Goal: Transaction & Acquisition: Purchase product/service

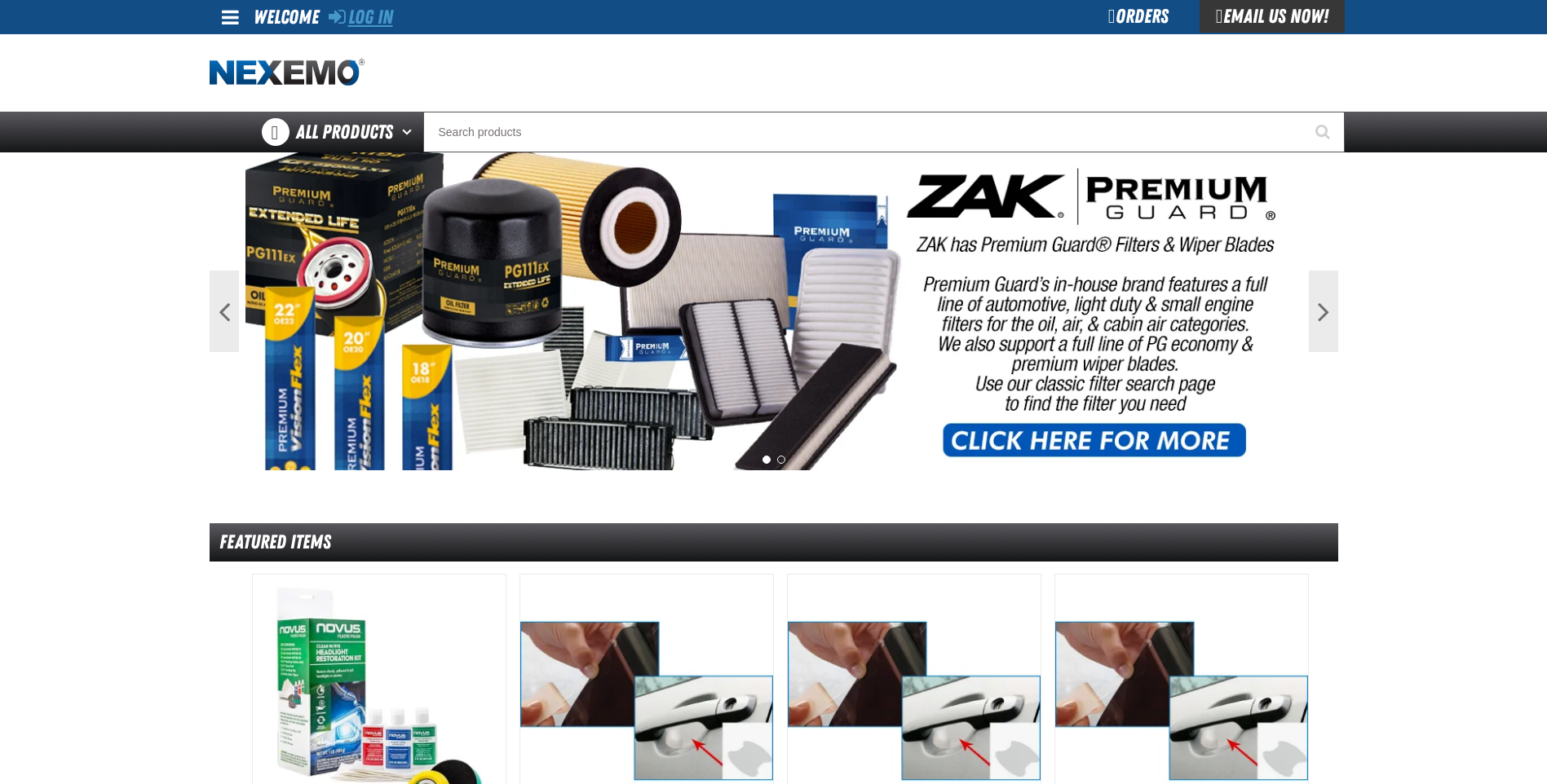
click at [366, 19] on link "Log In" at bounding box center [361, 17] width 64 height 23
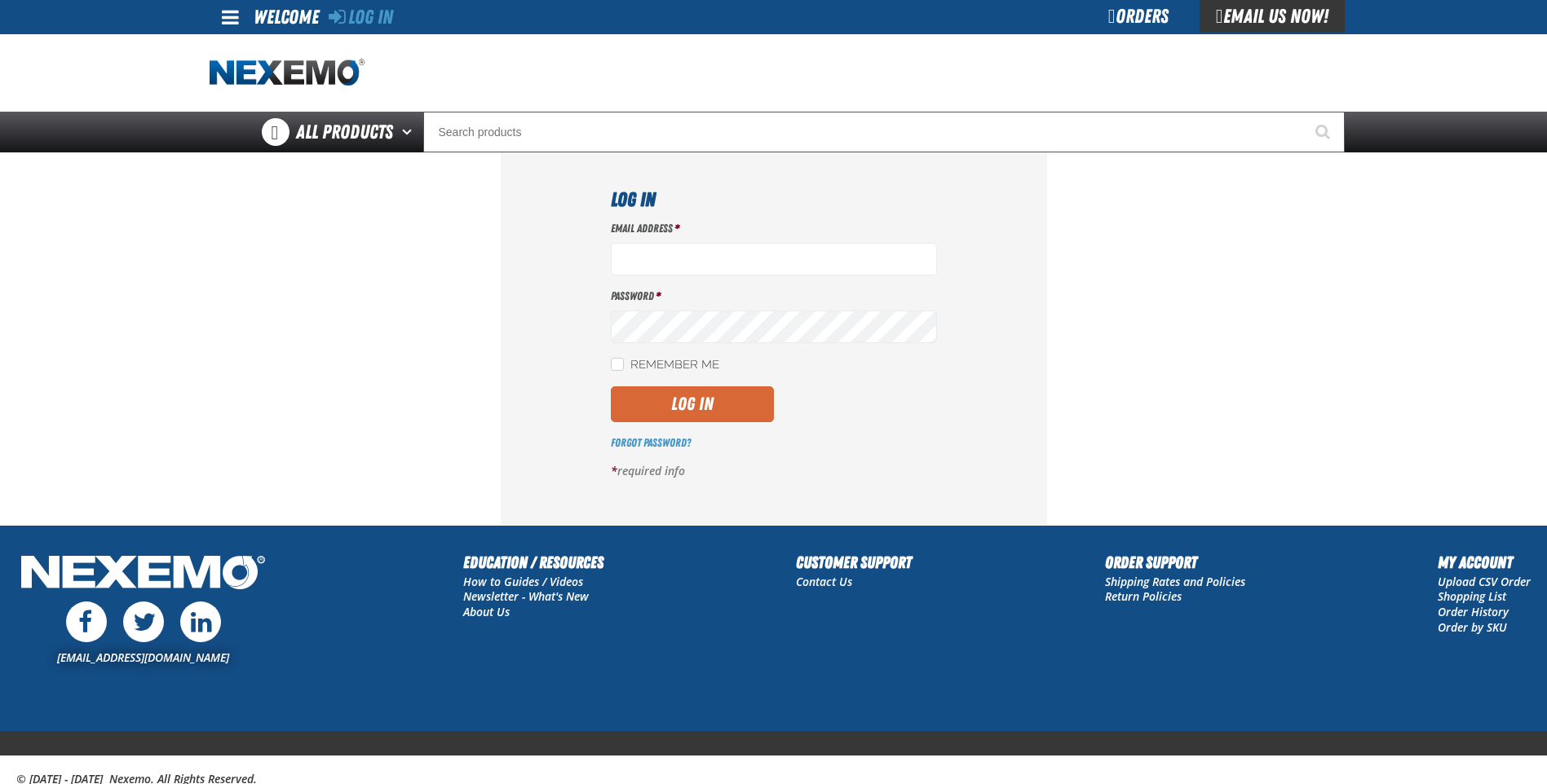
type input "miguel_martinez@vivaautogroup.com"
click at [692, 399] on button "Log In" at bounding box center [692, 404] width 163 height 36
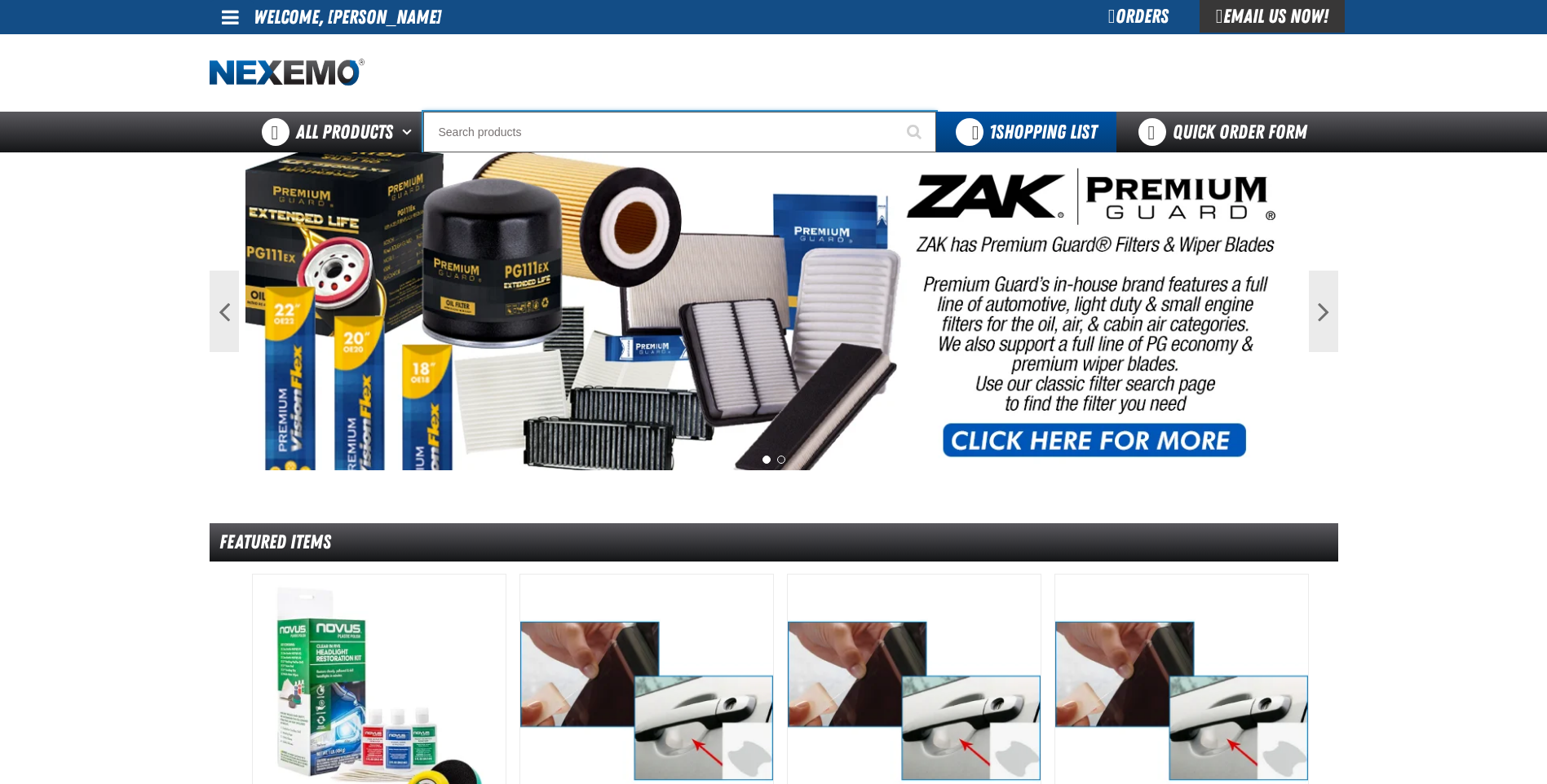
click at [536, 118] on input "Search" at bounding box center [680, 132] width 513 height 41
click at [526, 127] on input "Search" at bounding box center [680, 132] width 513 height 41
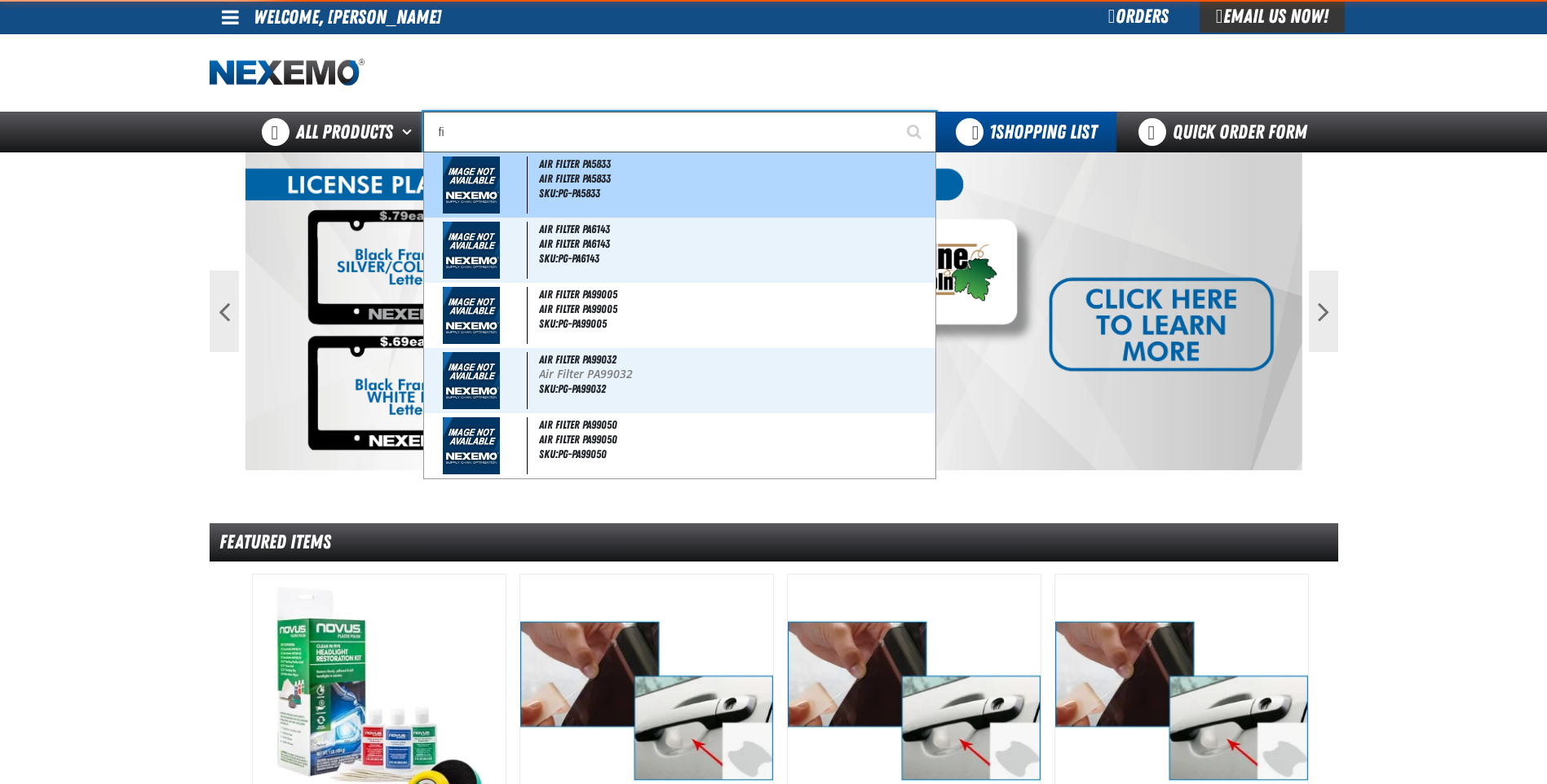
type input "f"
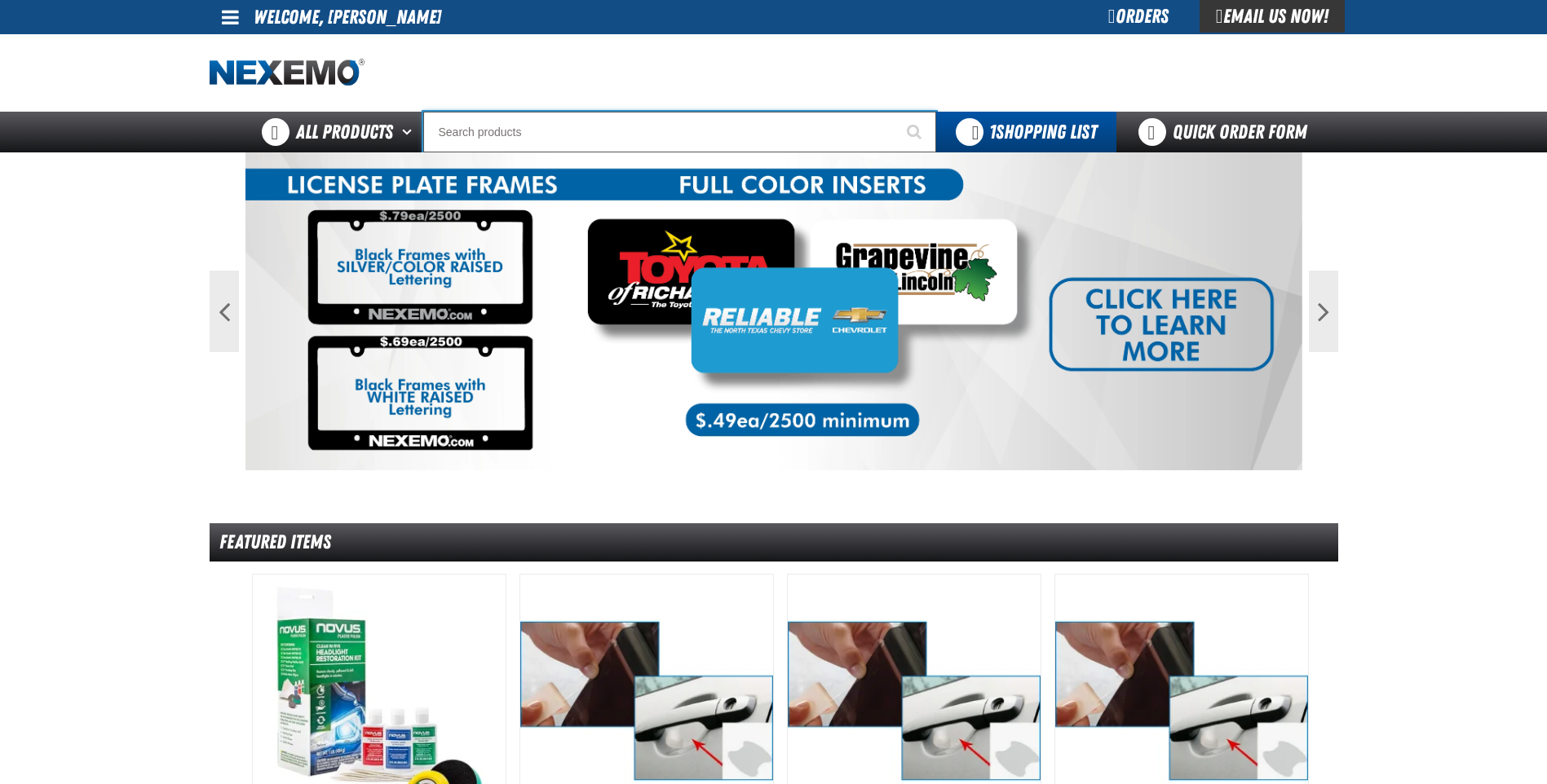
type input "p"
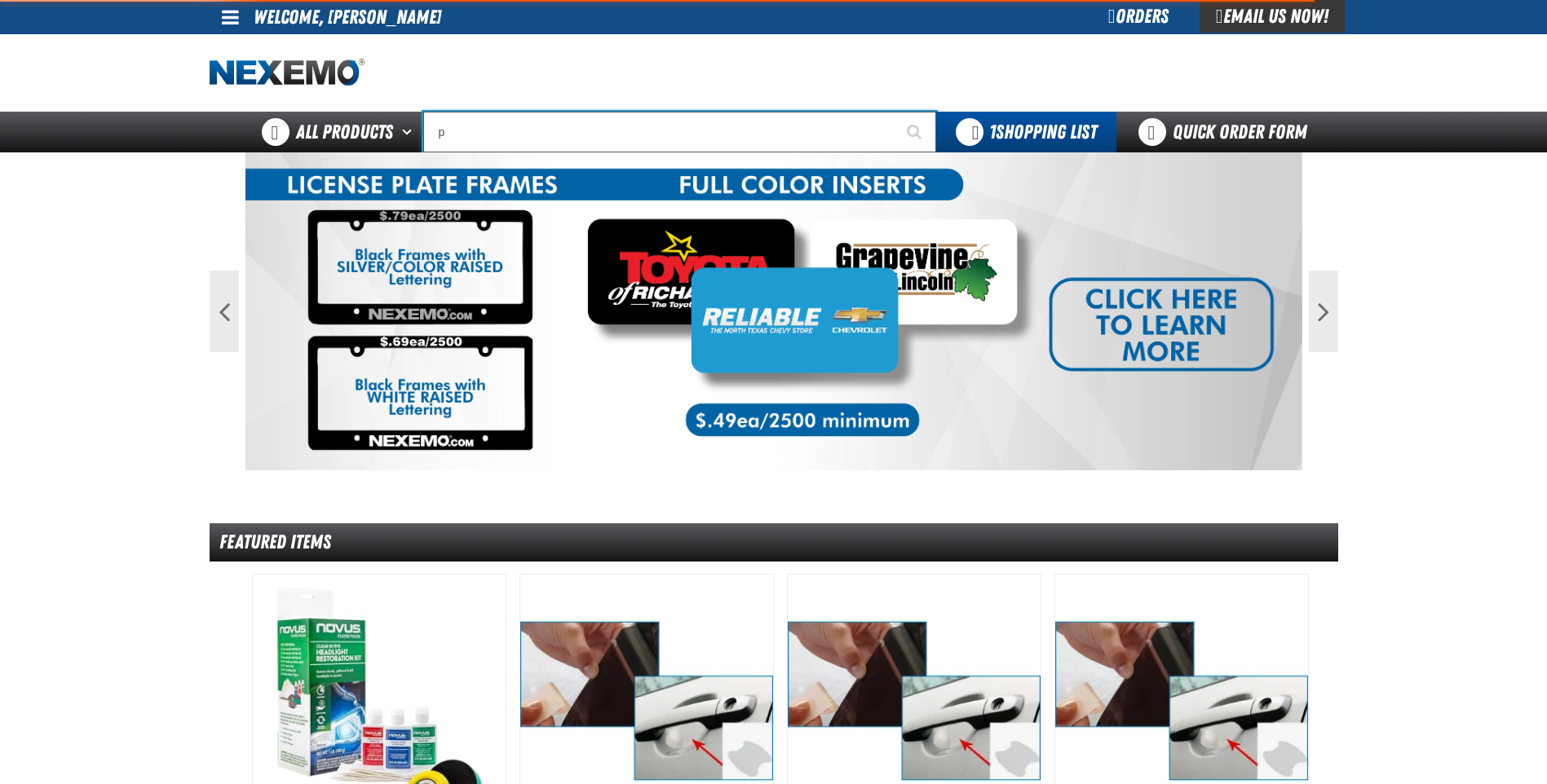
type input "perfect P Series 0.25-ounce Lead Wheel Weight"
type input "pr"
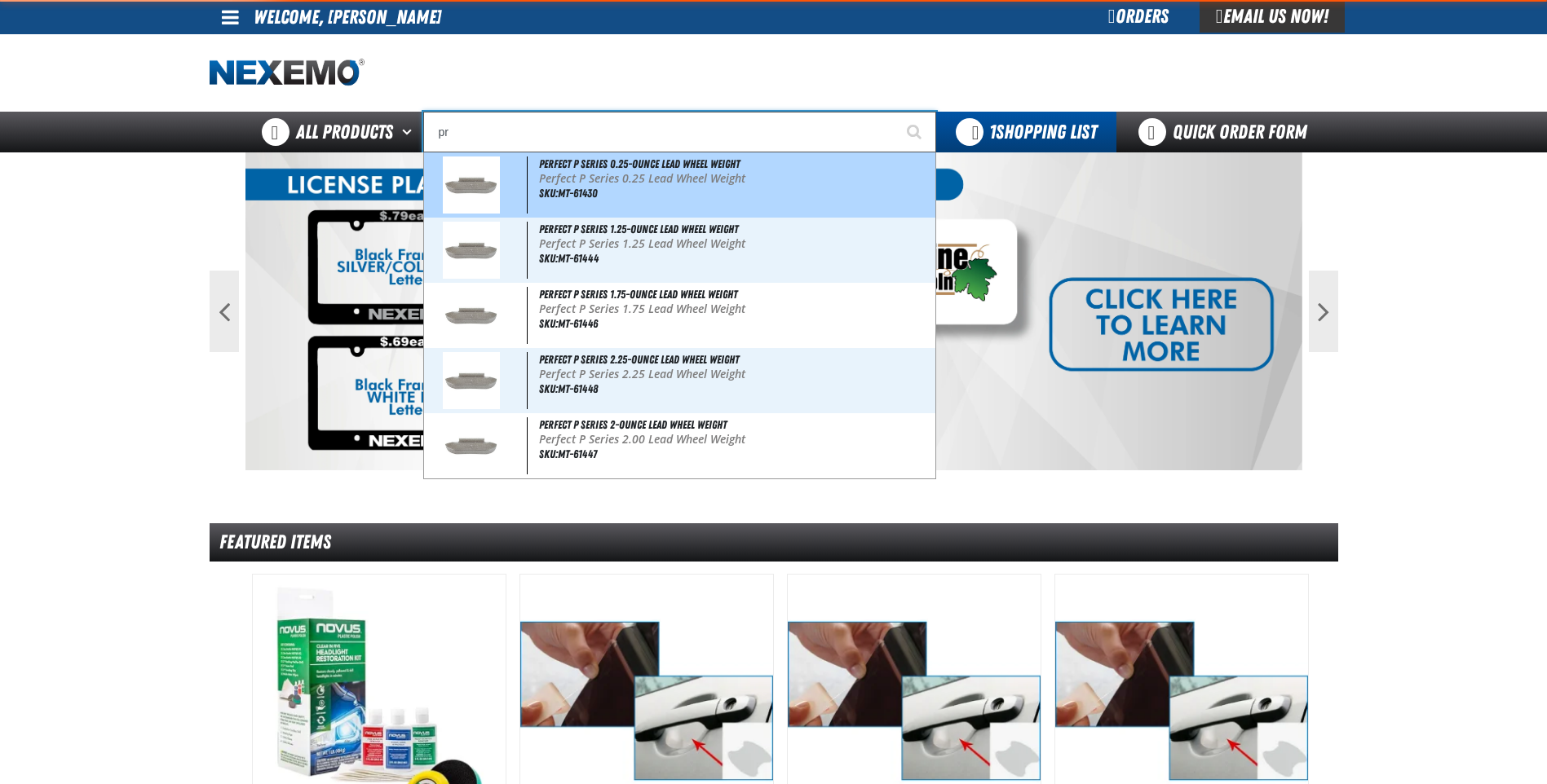
type input "prUDENTIAL"
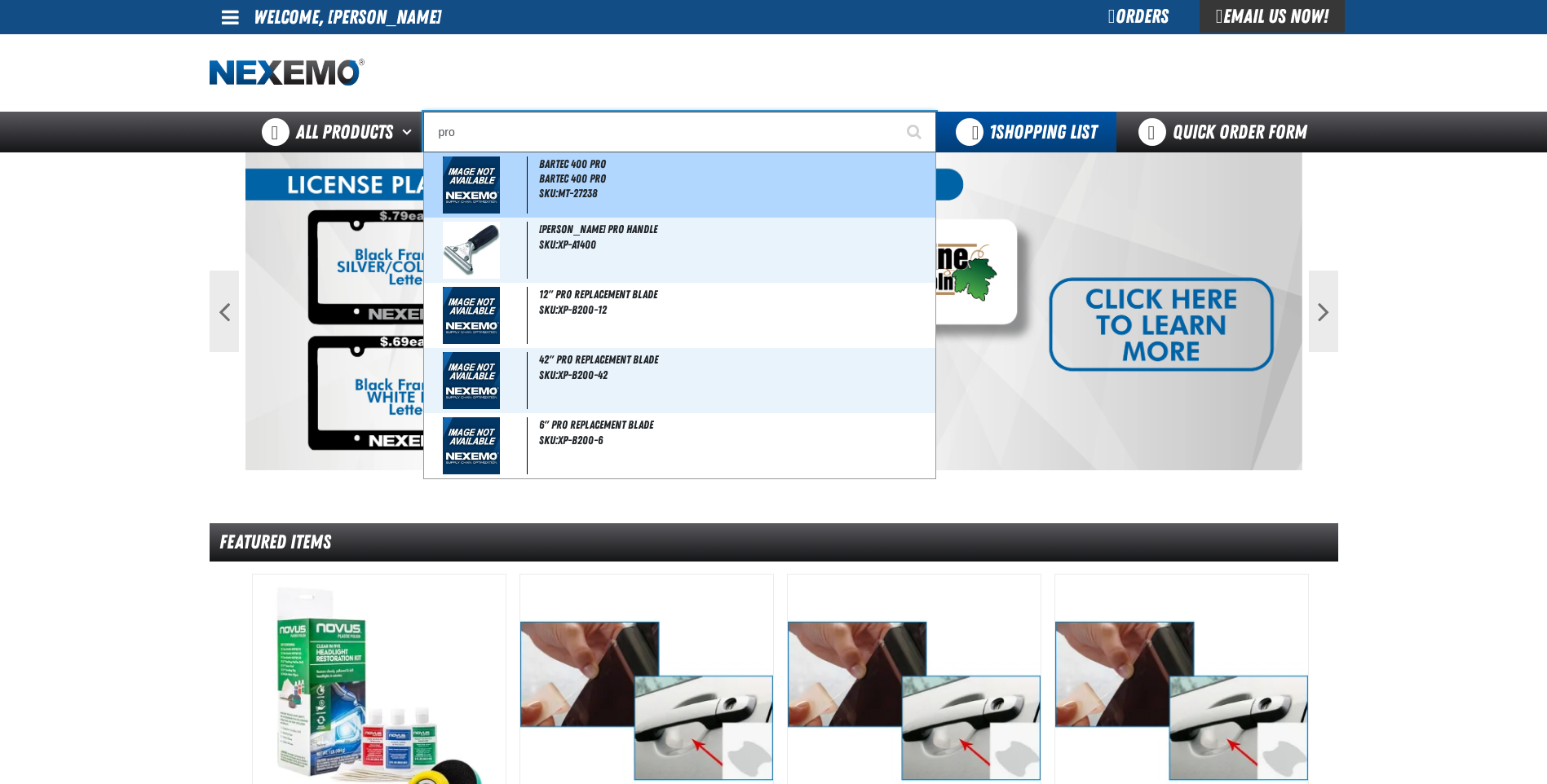
type input "prot"
type input "protector Jacket (100 per Box)"
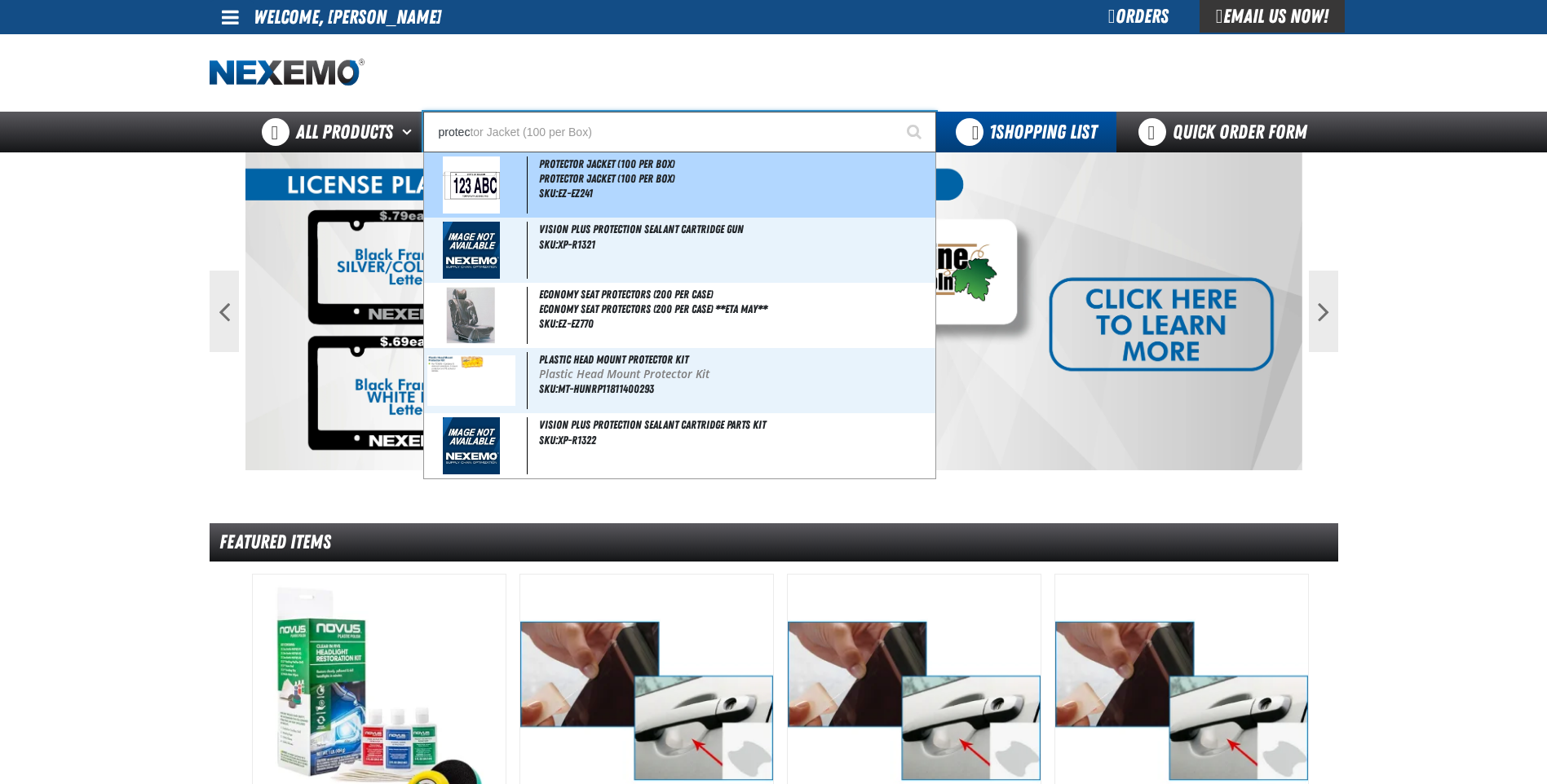
type input "protect"
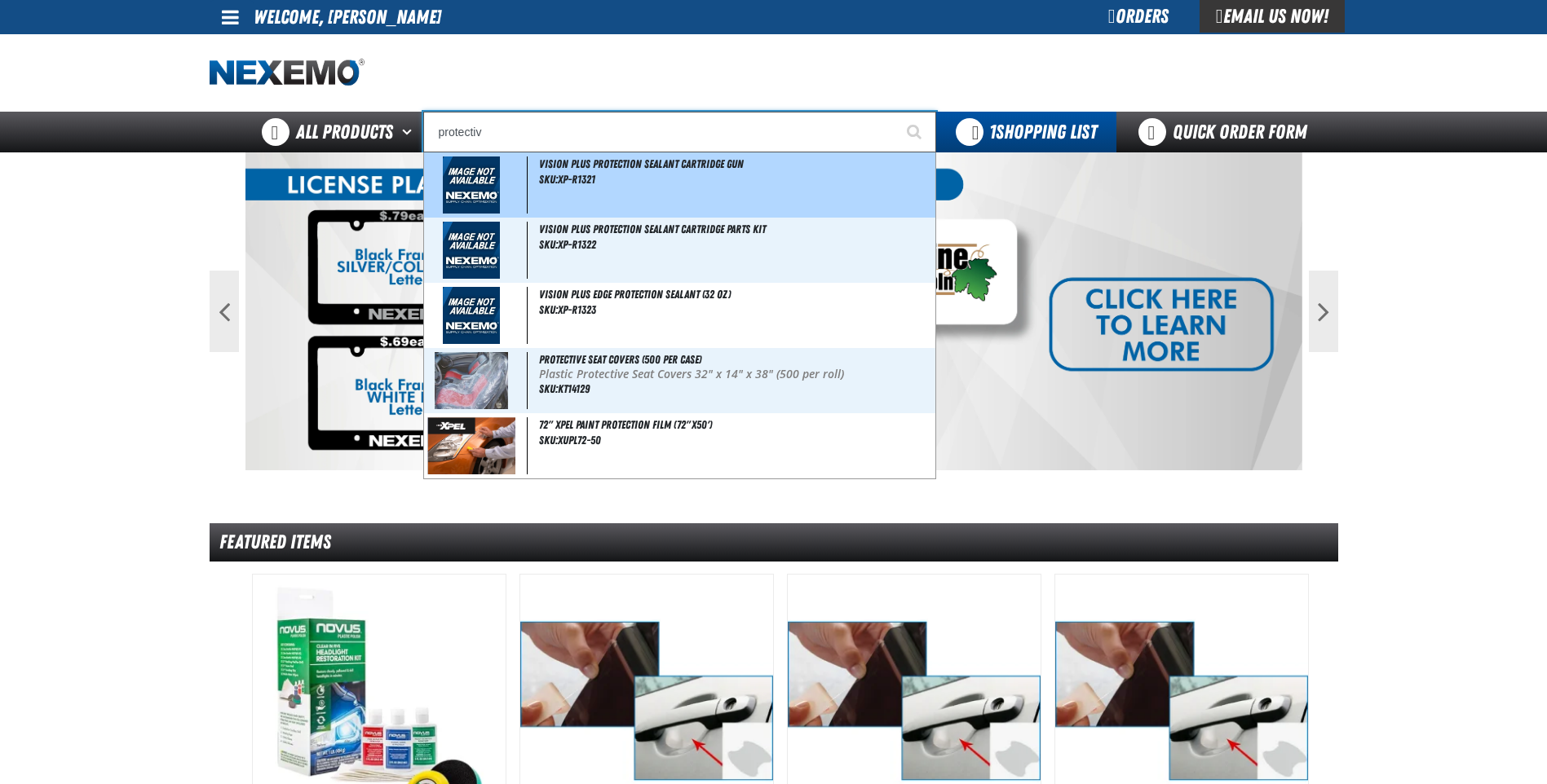
type input "protective"
type input "protective Seat Covers (500 per case)"
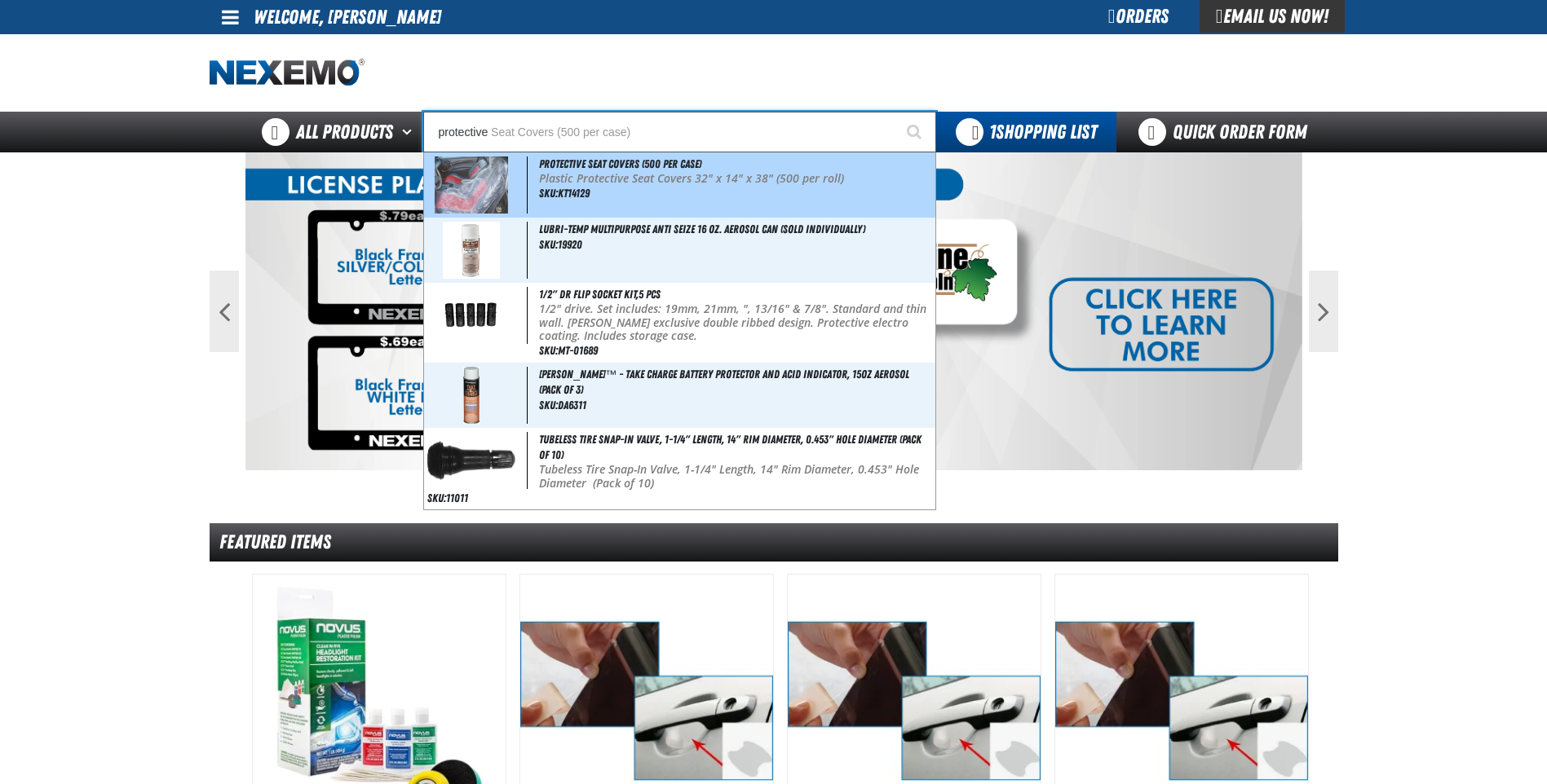
type input "protective"
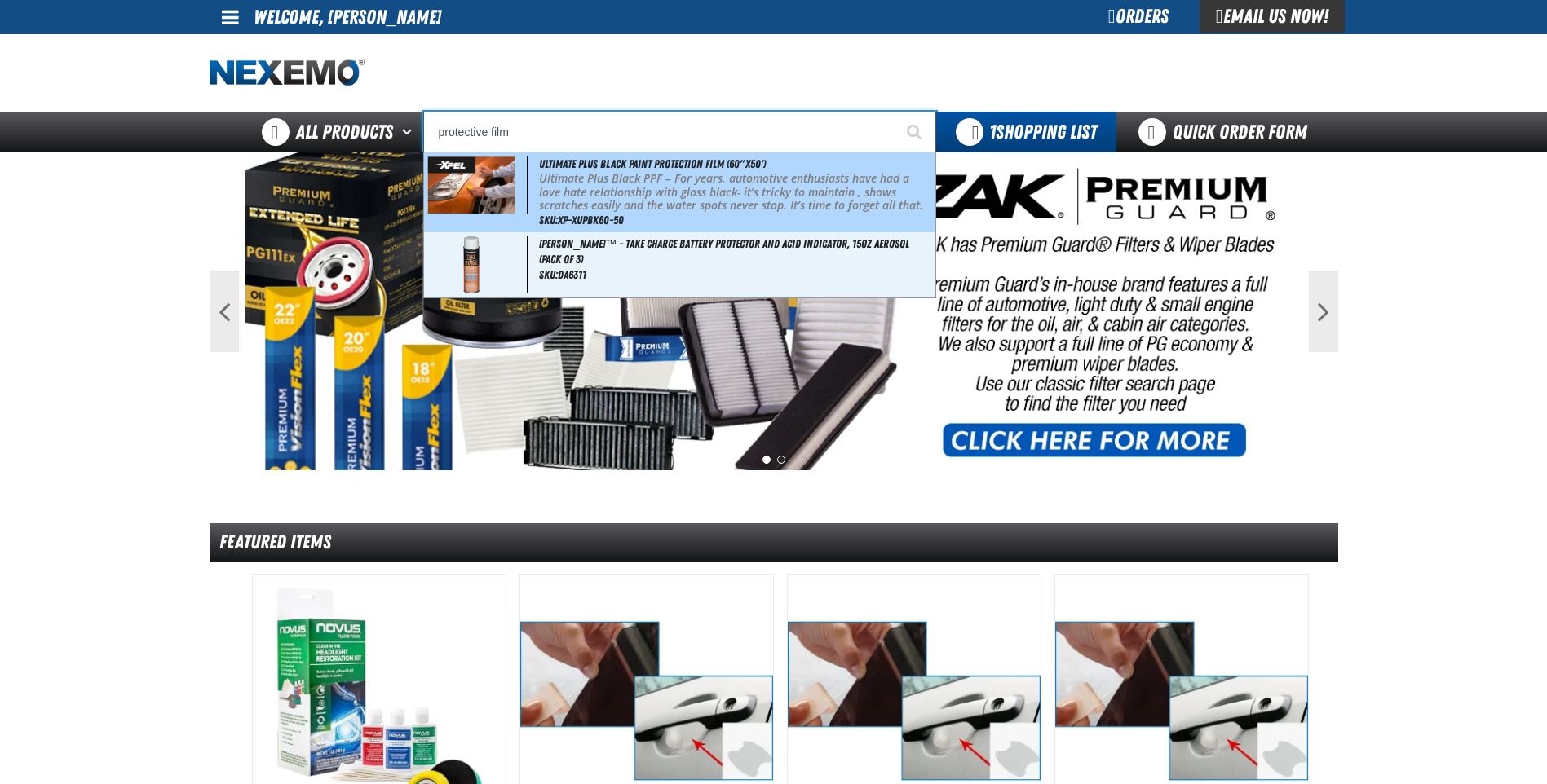
type input "Ultimate Plus Black Paint Protection Film (60"x50')"
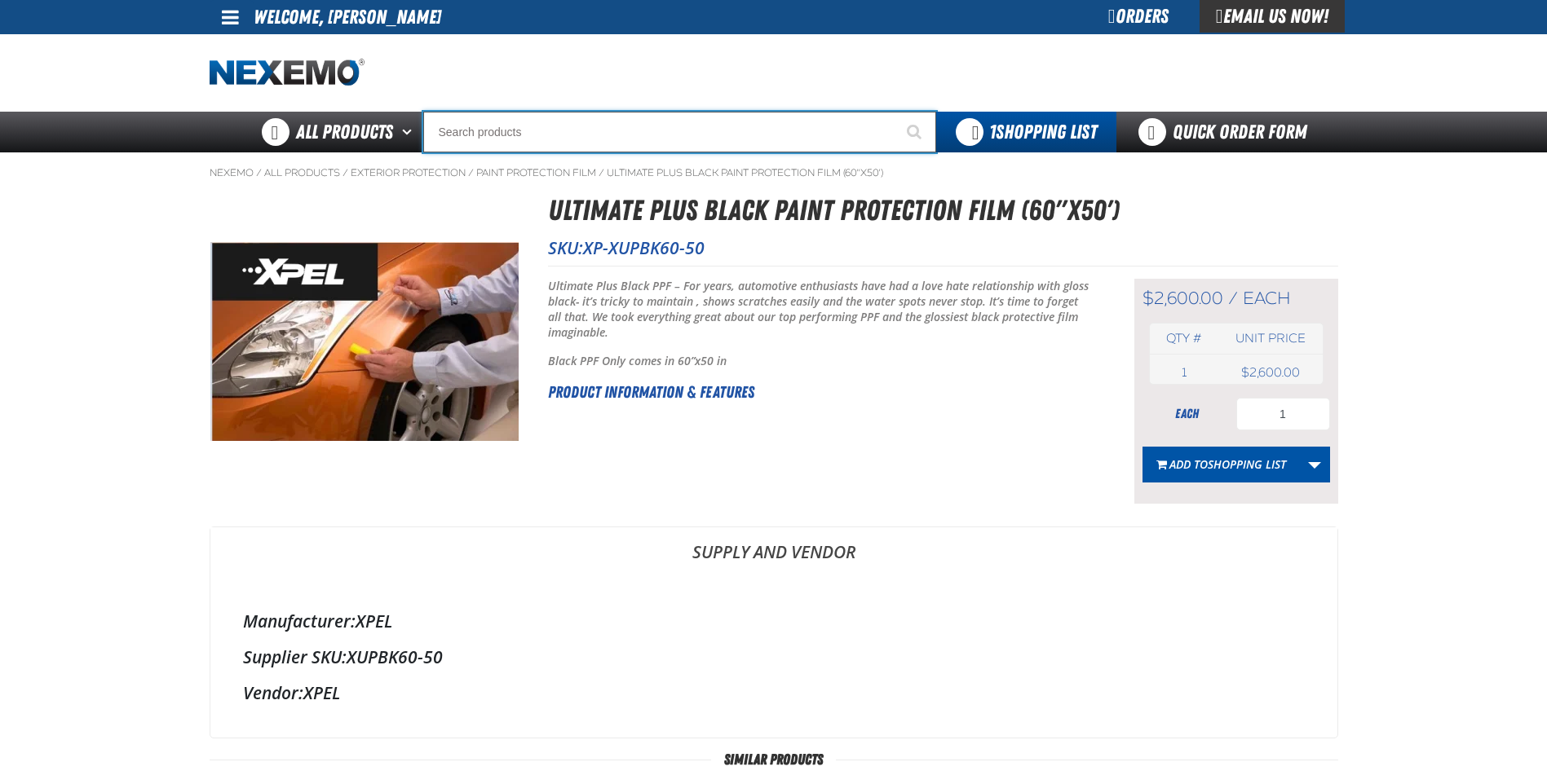
click at [477, 130] on input "Search" at bounding box center [680, 132] width 513 height 41
click at [493, 143] on input "Search" at bounding box center [680, 132] width 513 height 41
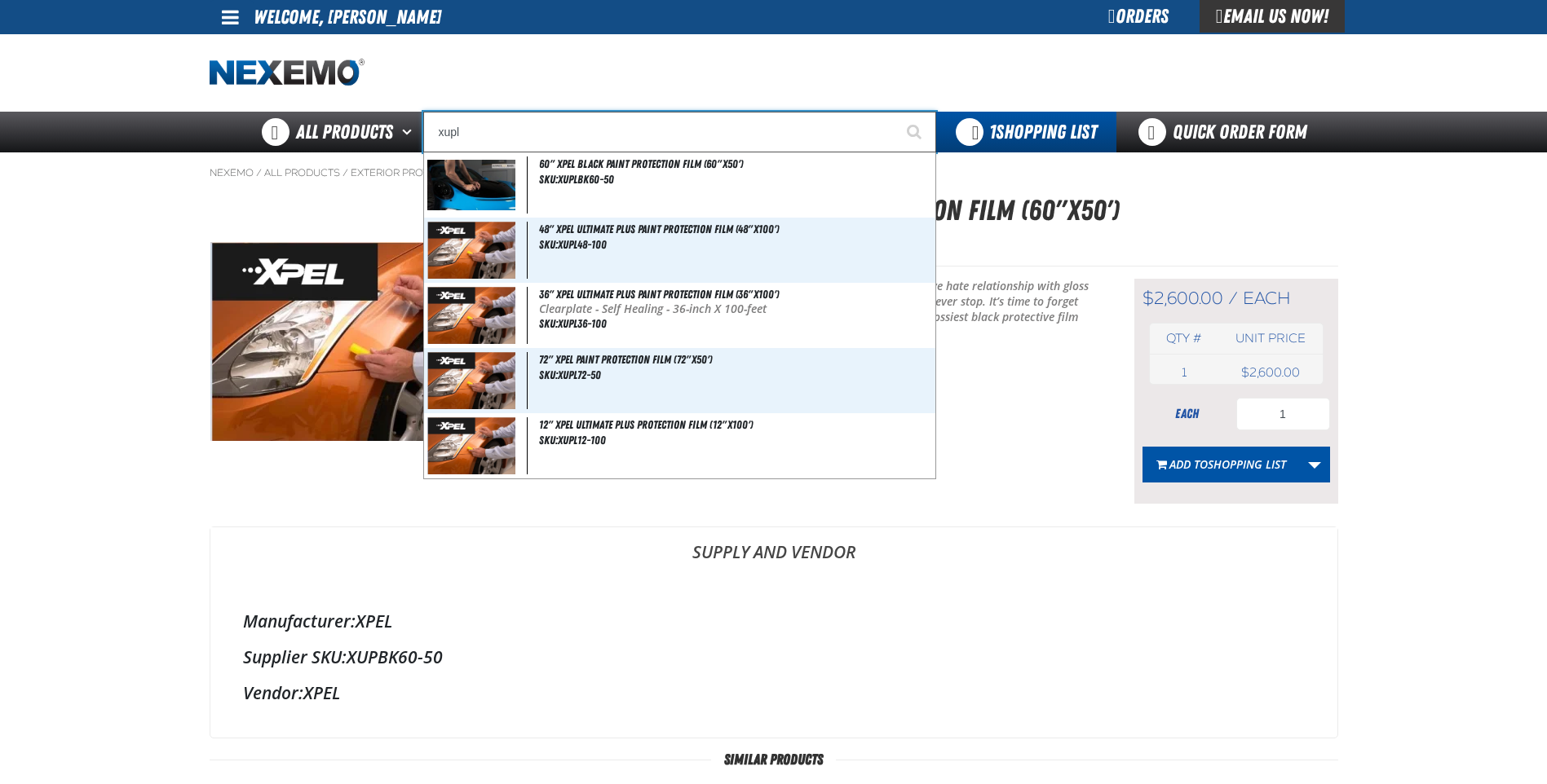
type input "xupl"
click at [896, 111] on button "Start Searching" at bounding box center [916, 132] width 41 height 41
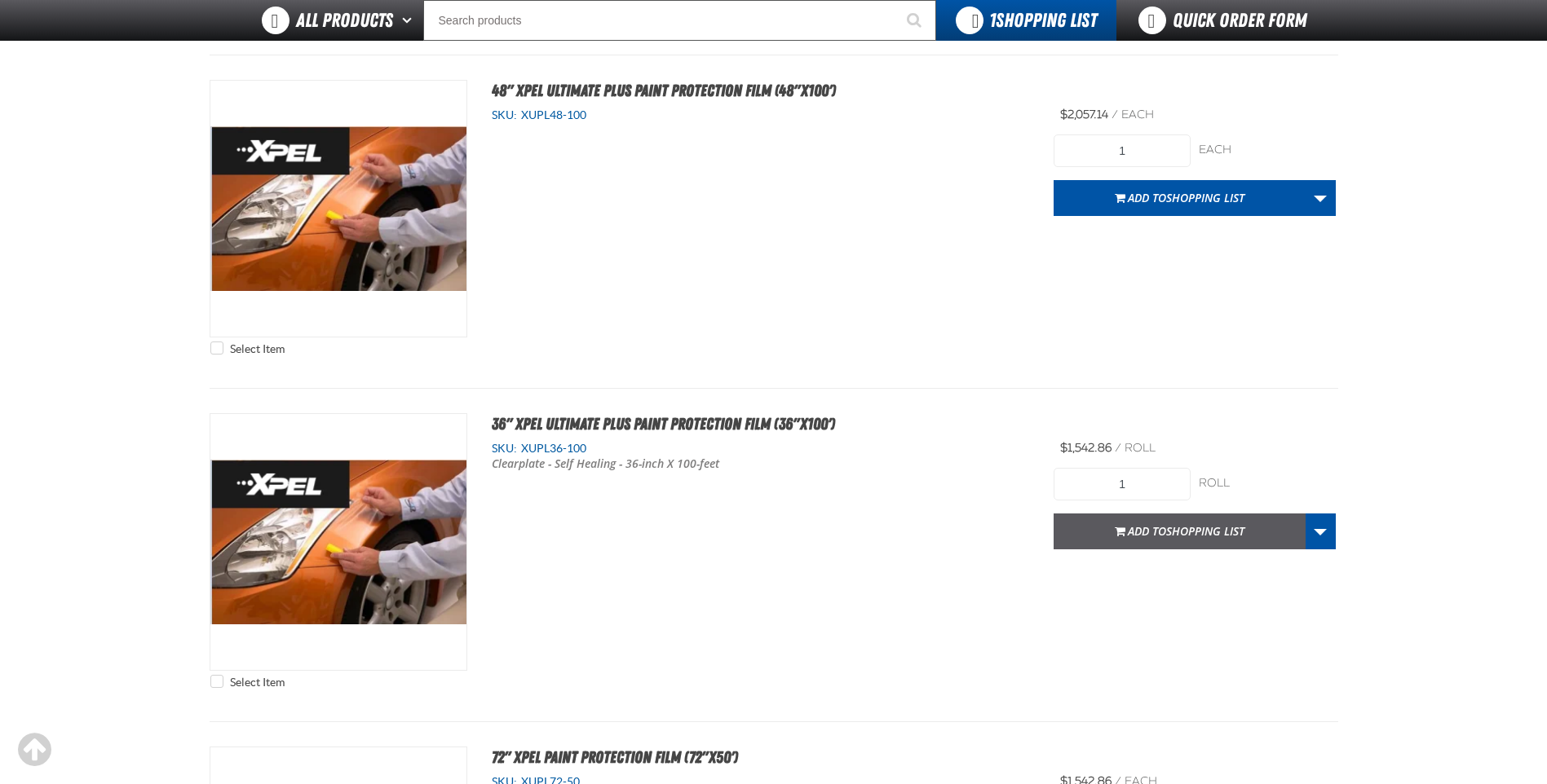
scroll to position [528, 0]
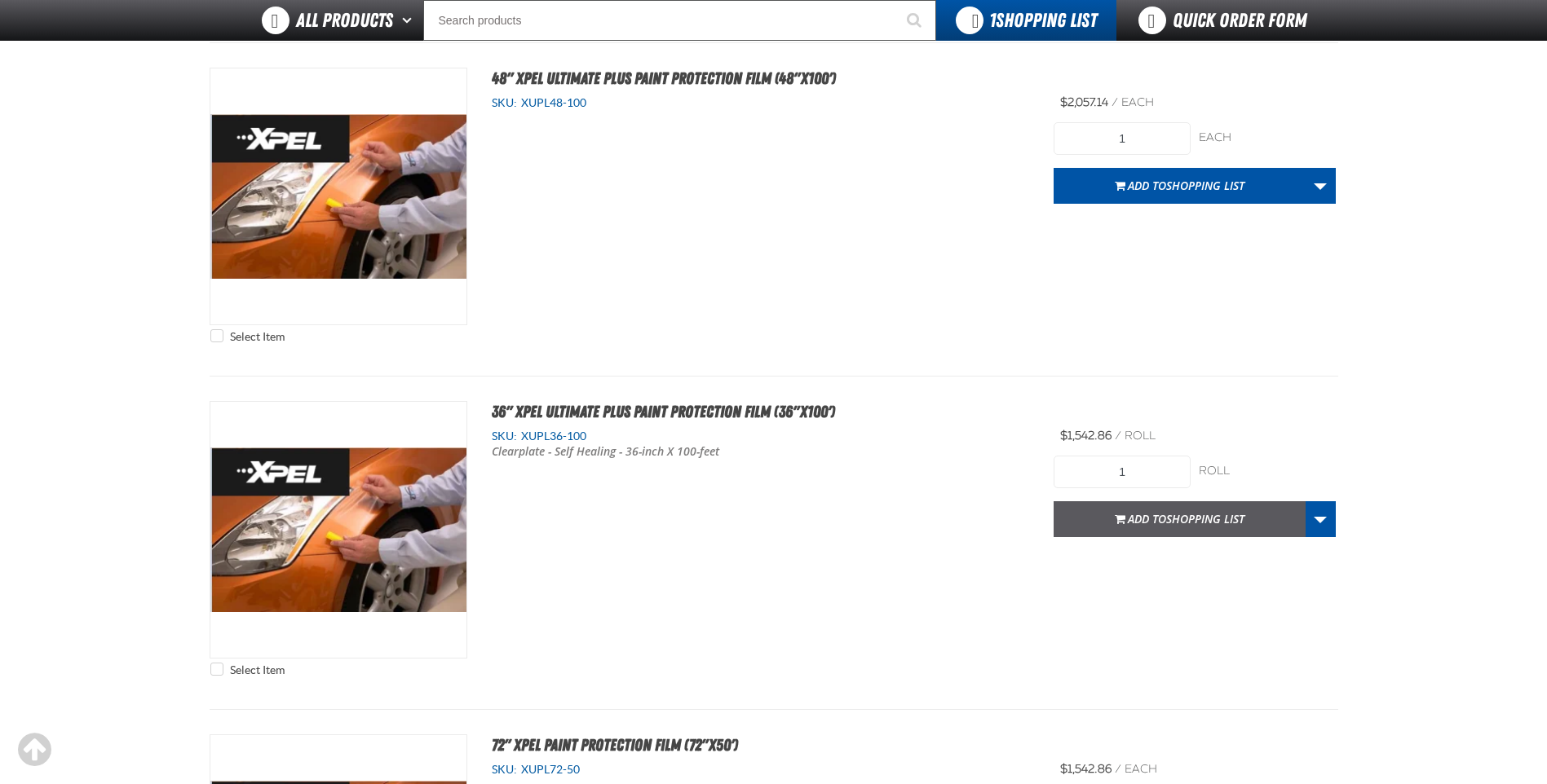
click at [1174, 511] on span "Shopping List" at bounding box center [1205, 519] width 79 height 15
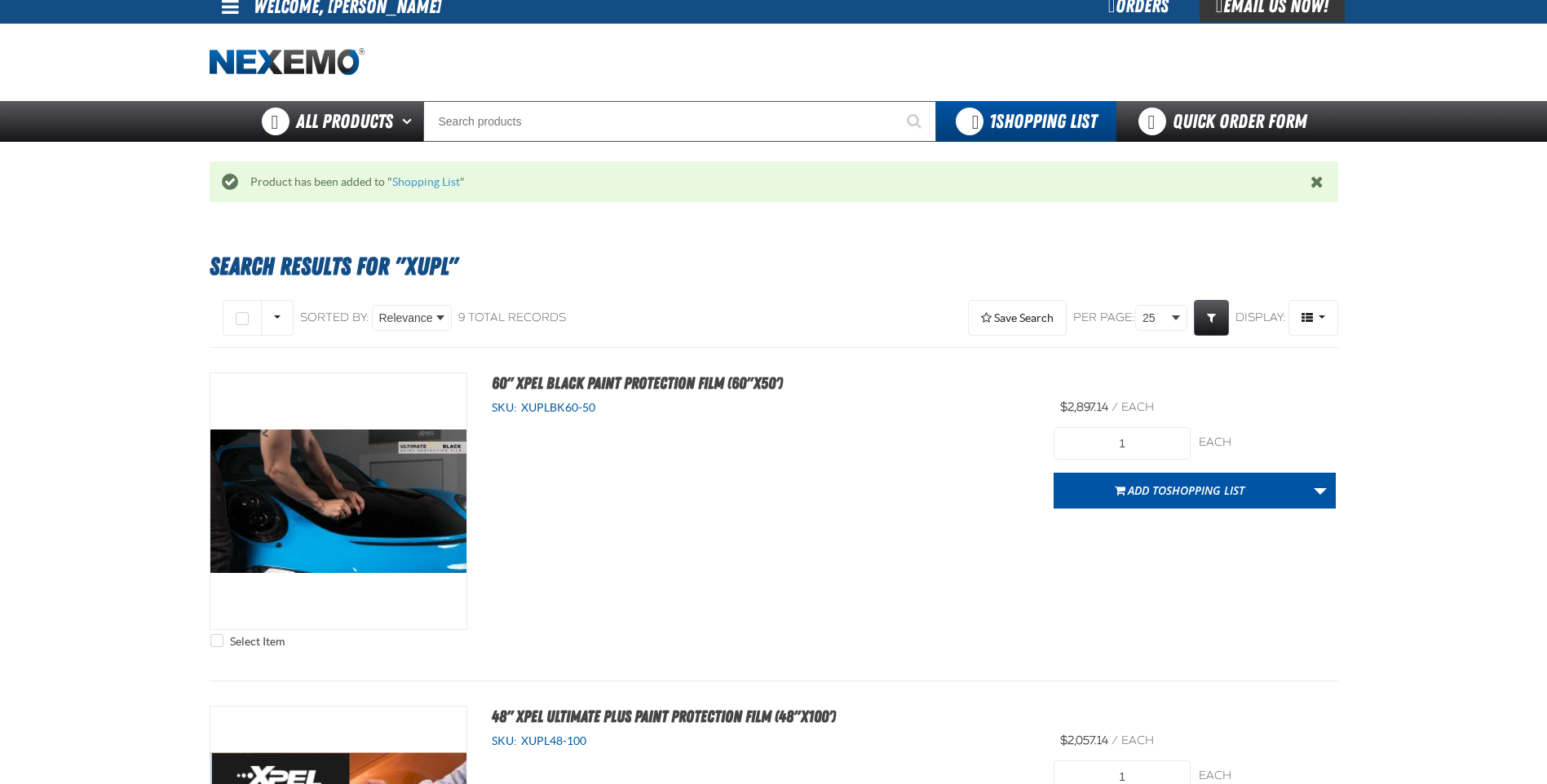
scroll to position [0, 0]
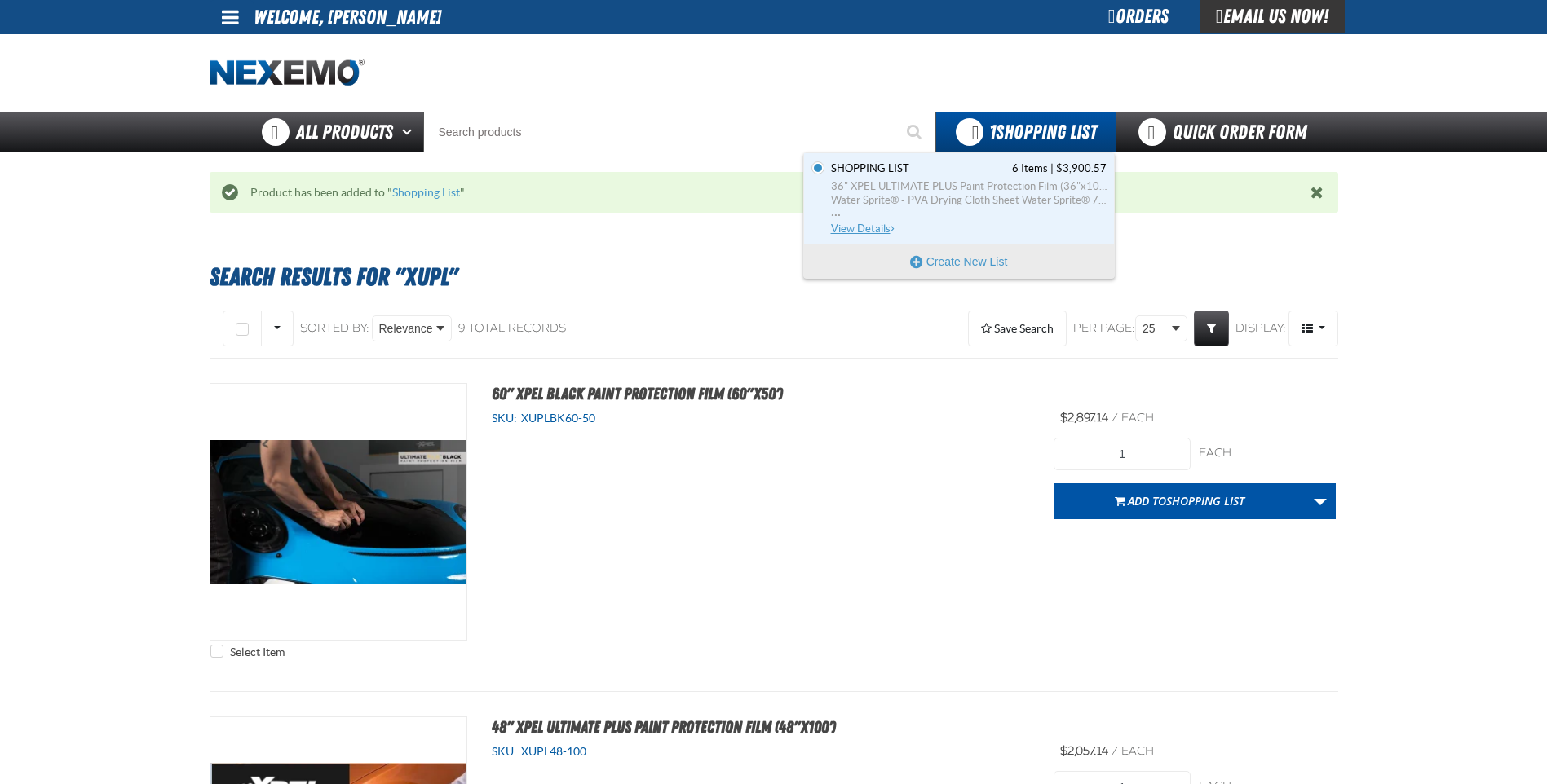
click at [855, 230] on span "View Details" at bounding box center [864, 229] width 66 height 12
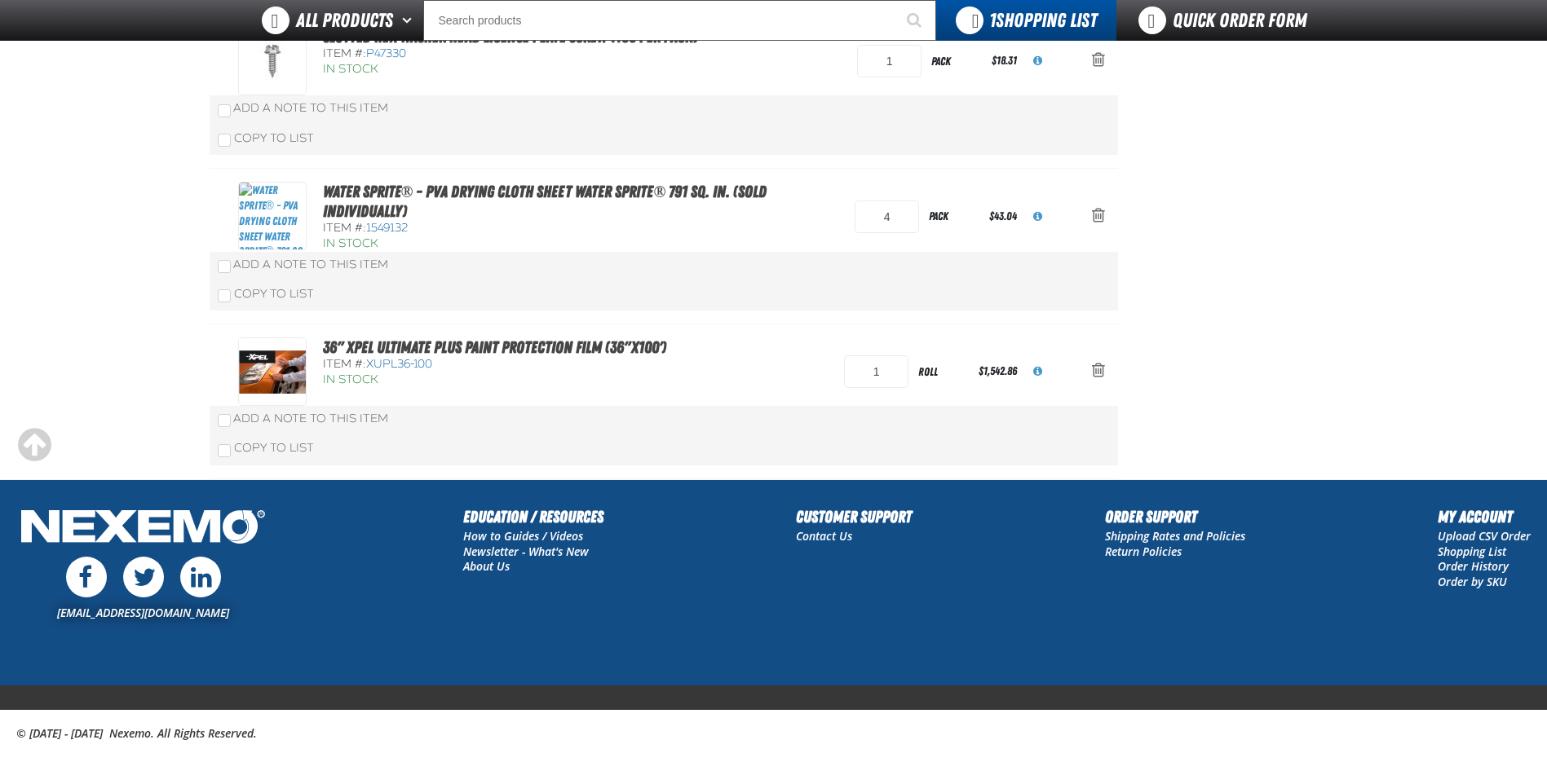
scroll to position [710, 0]
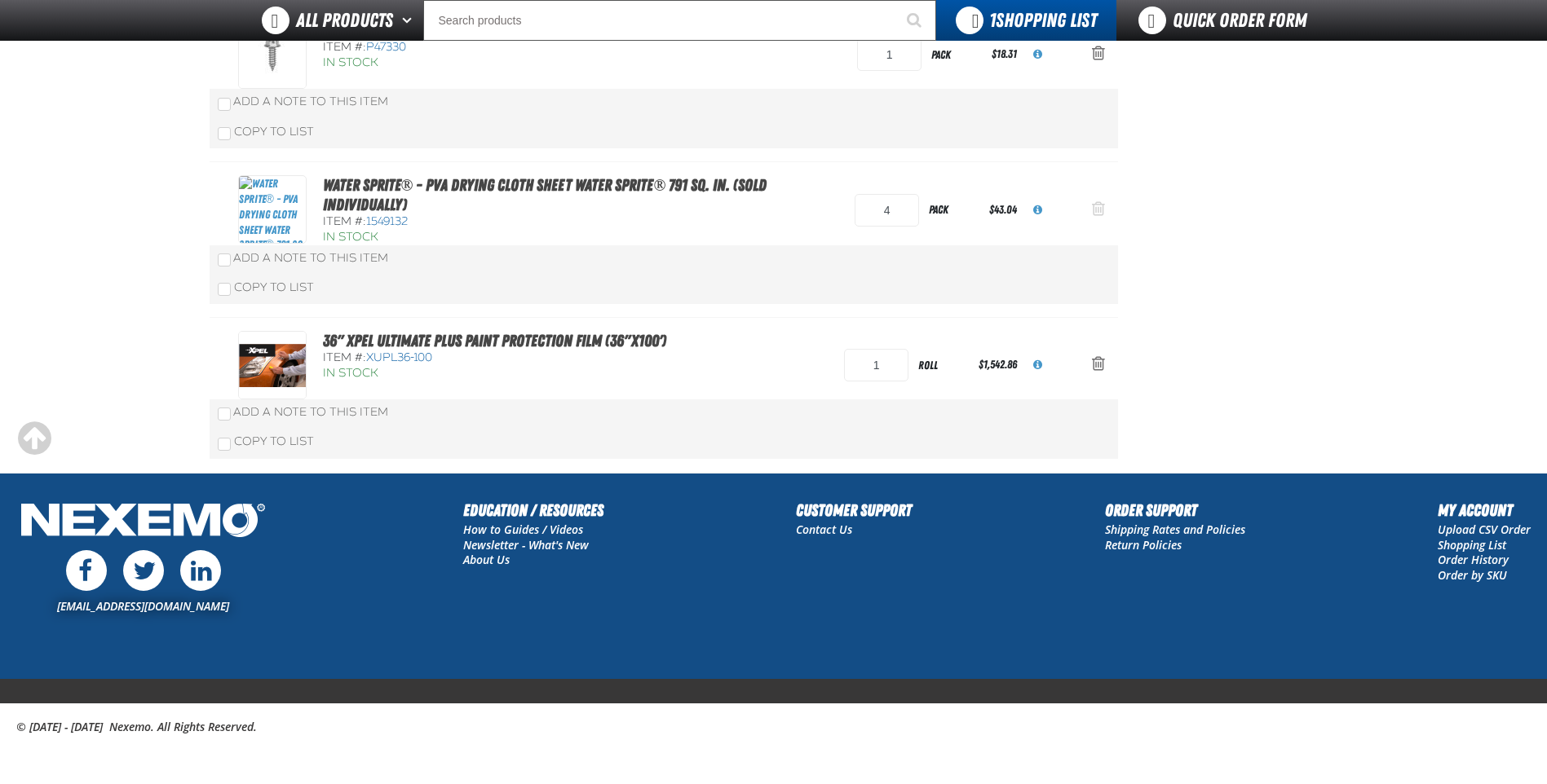
click at [1094, 210] on span "Action Remove Water Sprite® - PVA Drying Cloth Sheet Water Sprite® 791 sq. in. …" at bounding box center [1098, 208] width 13 height 16
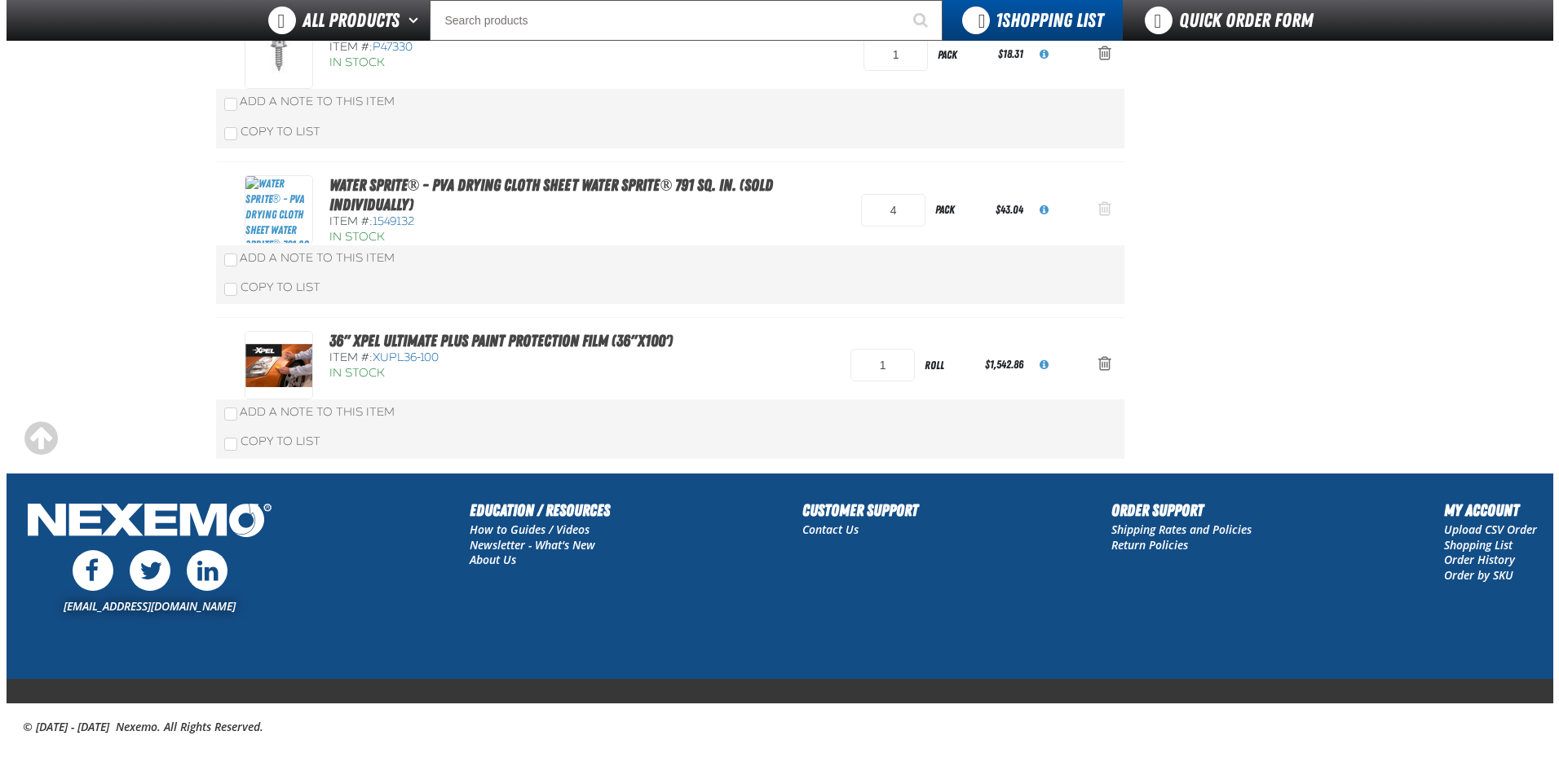
scroll to position [0, 0]
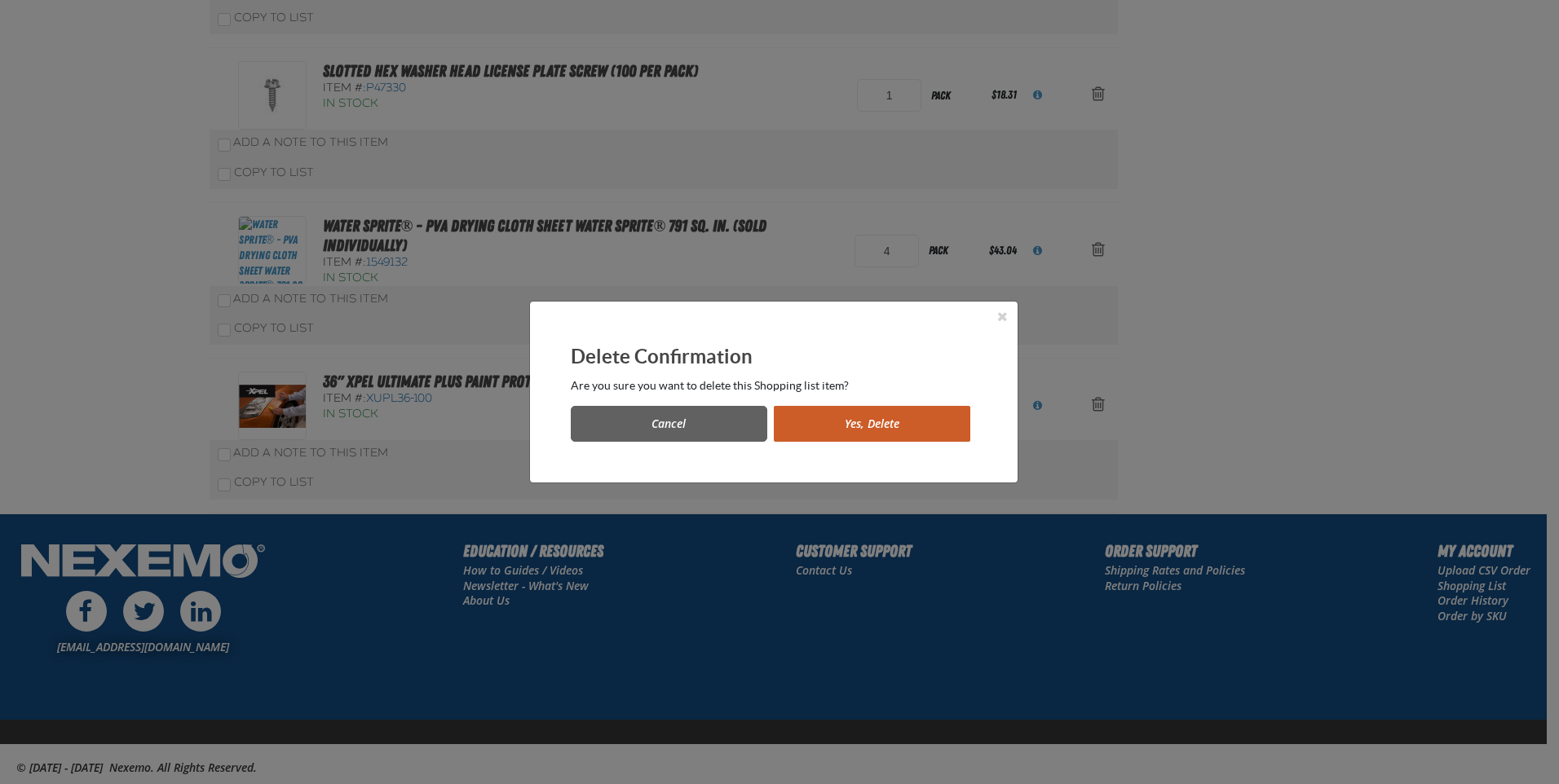
click at [899, 425] on button "Yes, Delete" at bounding box center [872, 424] width 197 height 36
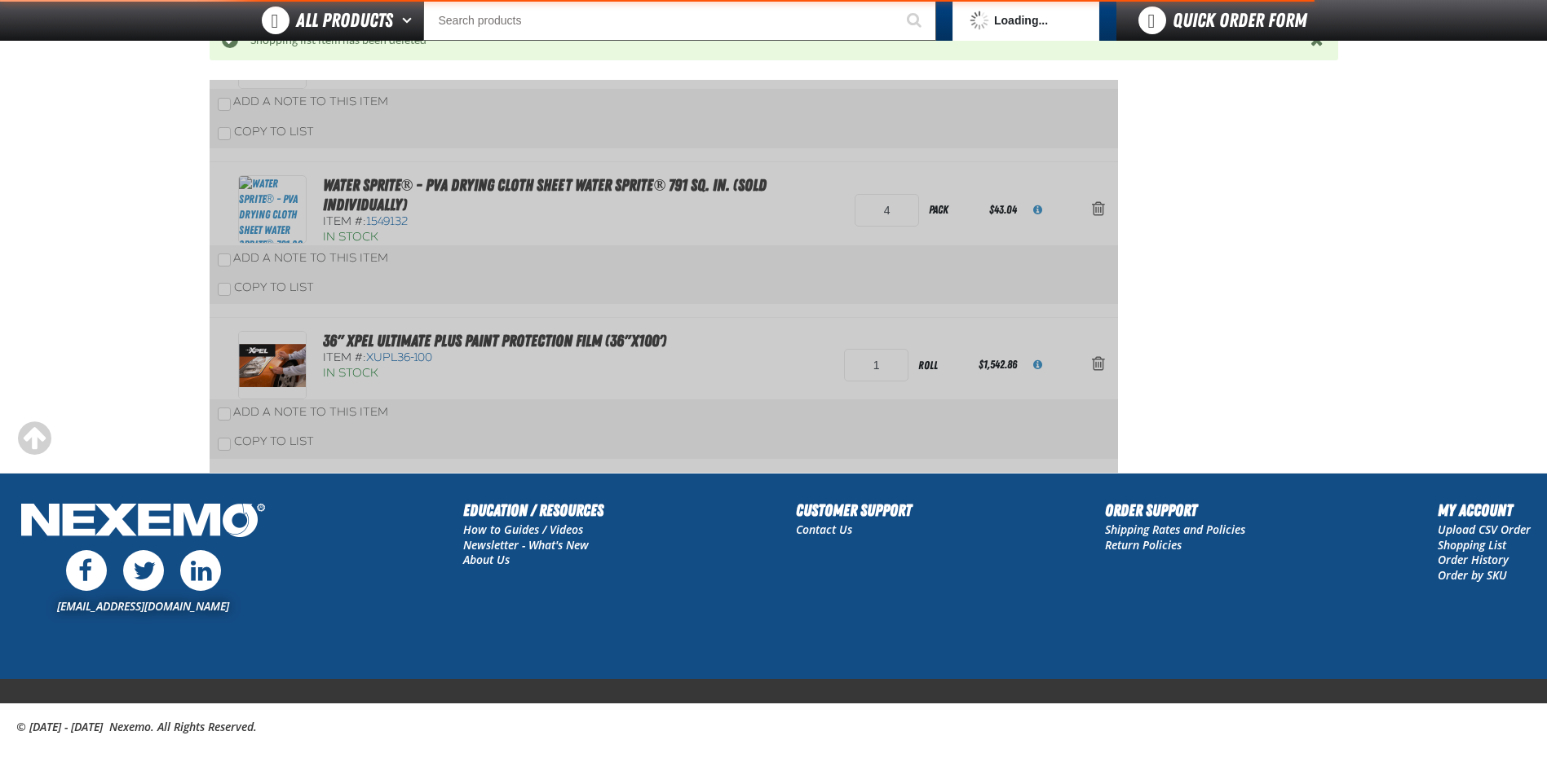
scroll to position [634, 0]
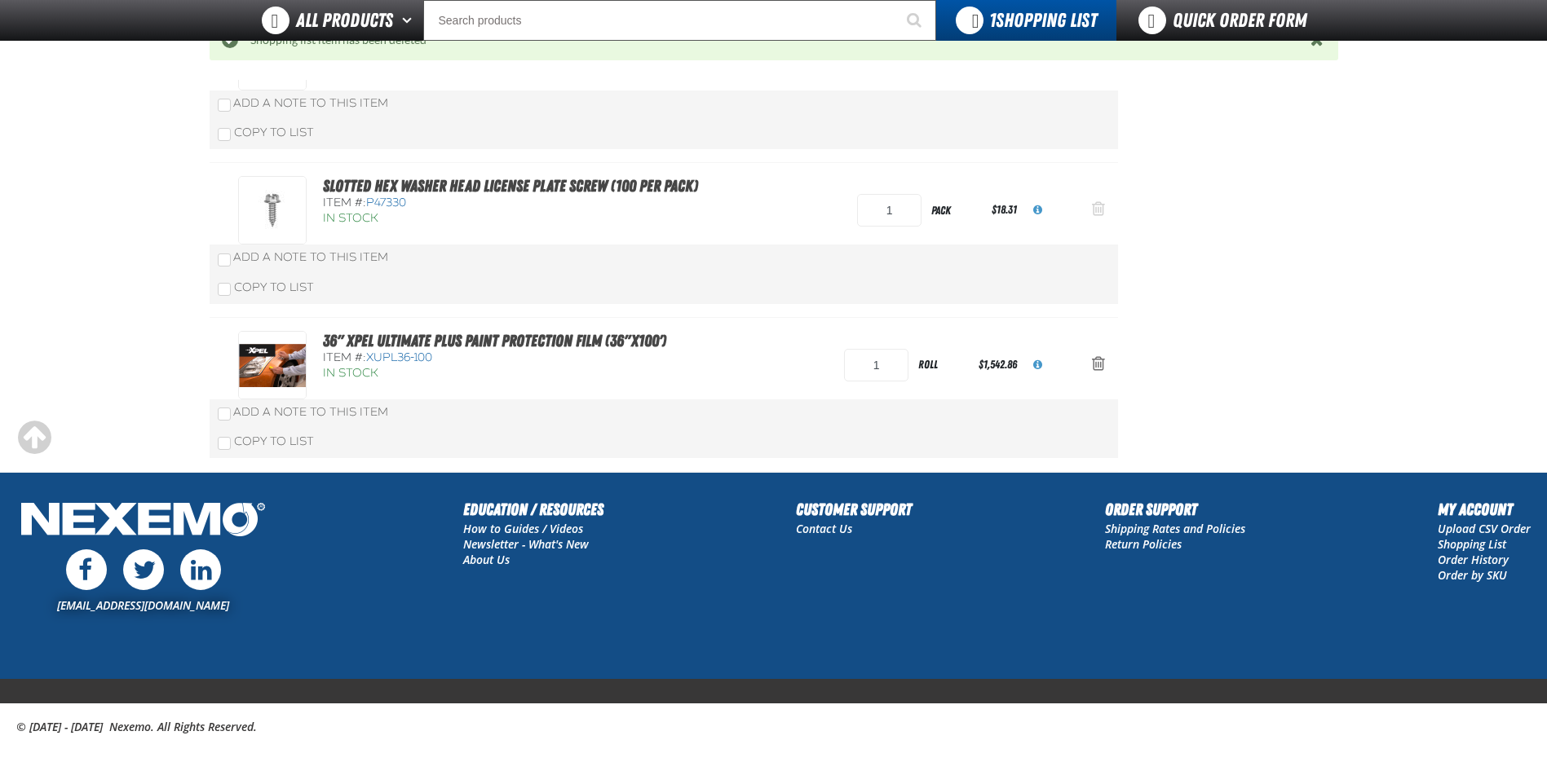
click at [1098, 207] on span "Action Remove Slotted Hex Washer Head License Plate Screw (100 per pack) from S…" at bounding box center [1098, 208] width 13 height 16
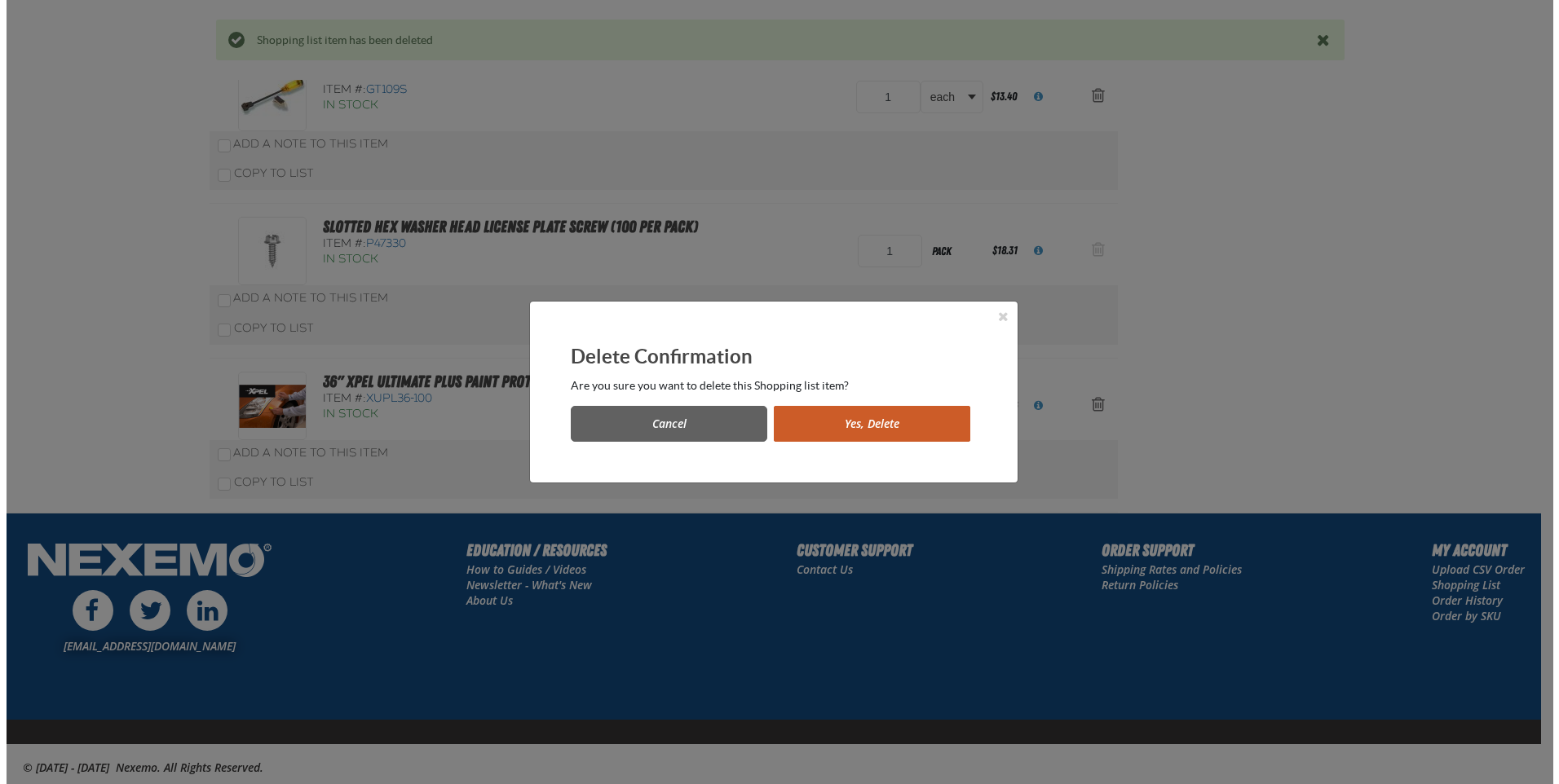
scroll to position [0, 0]
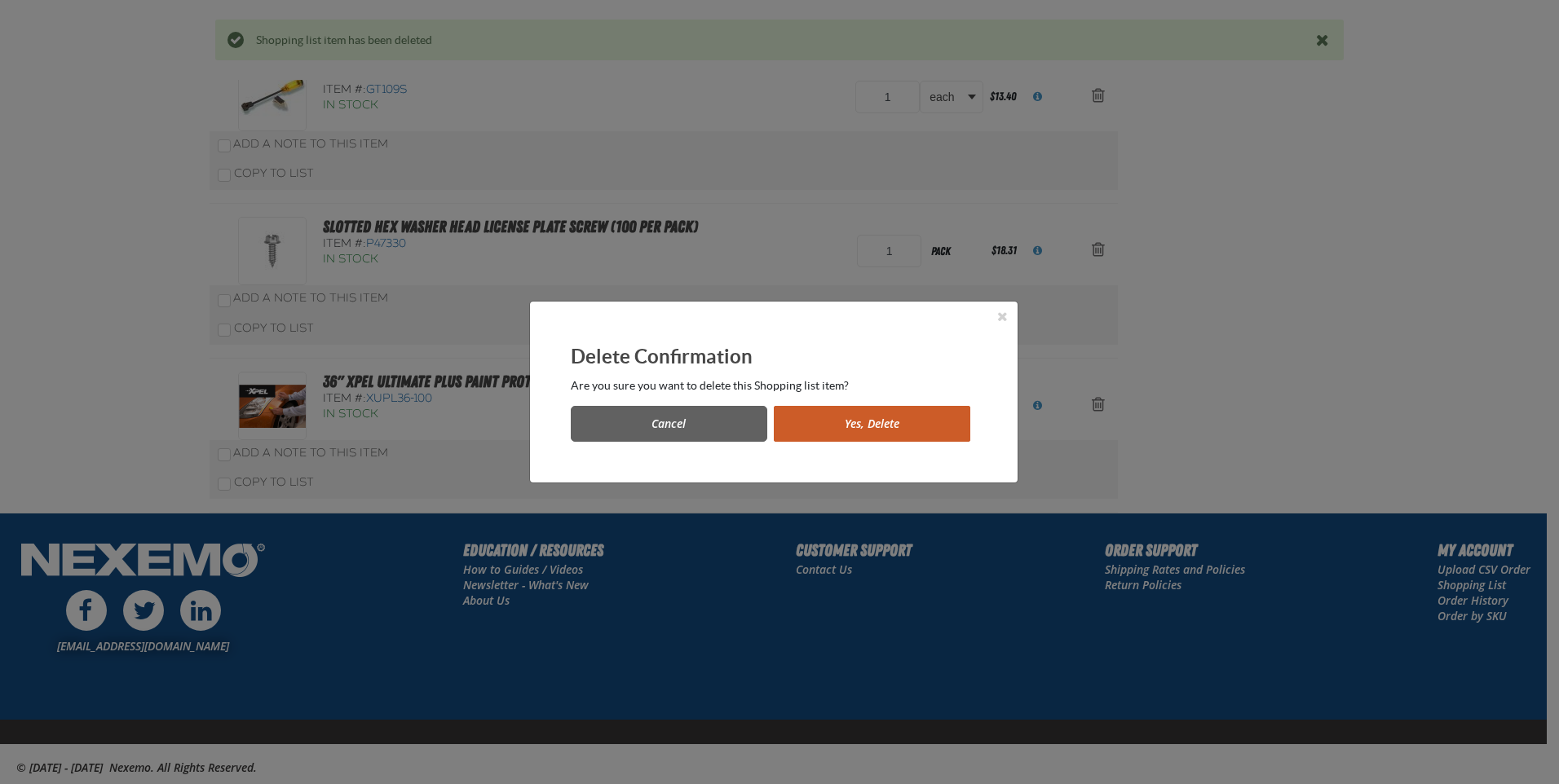
click at [911, 423] on button "Yes, Delete" at bounding box center [872, 424] width 197 height 36
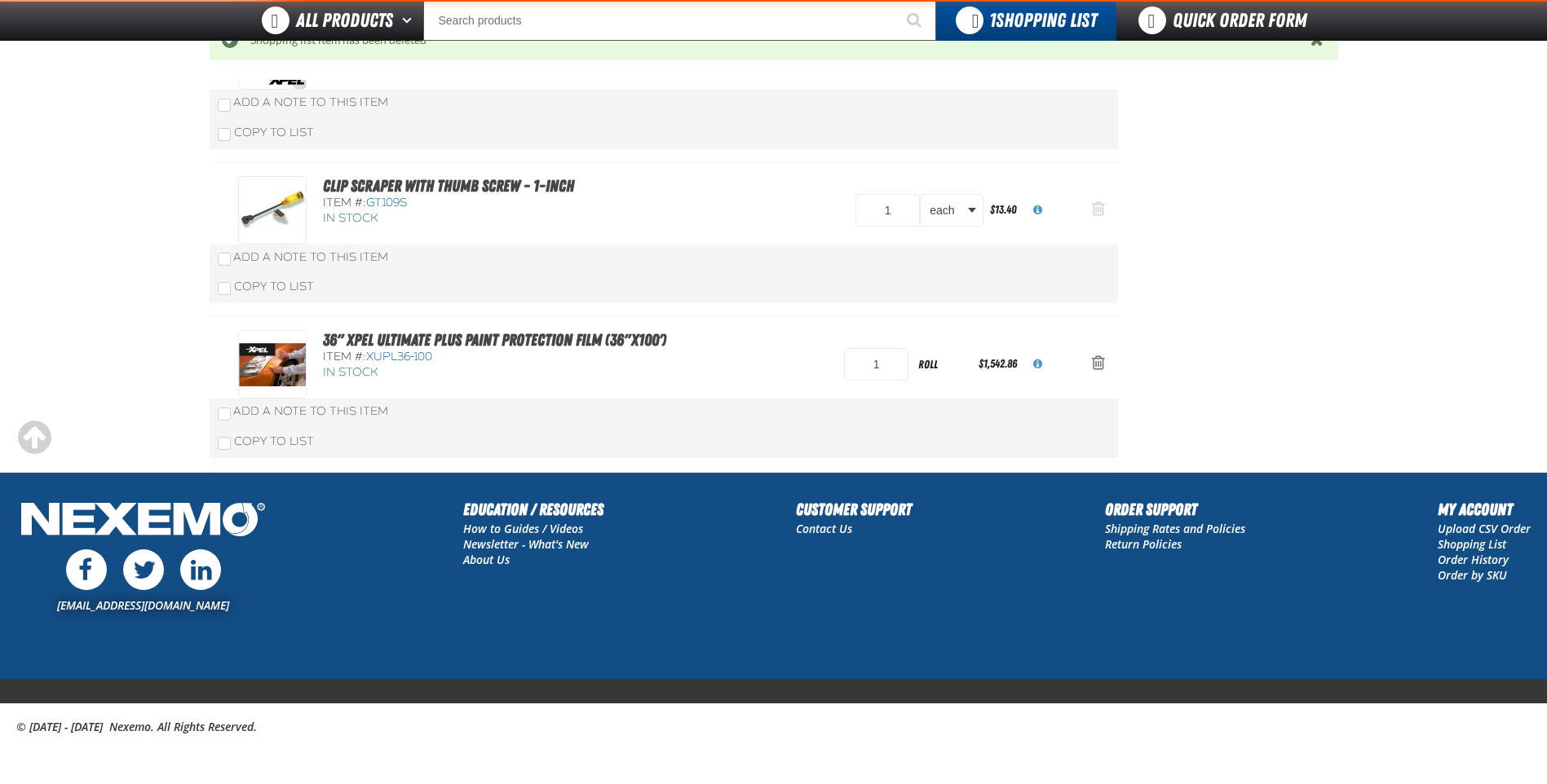
scroll to position [317, 0]
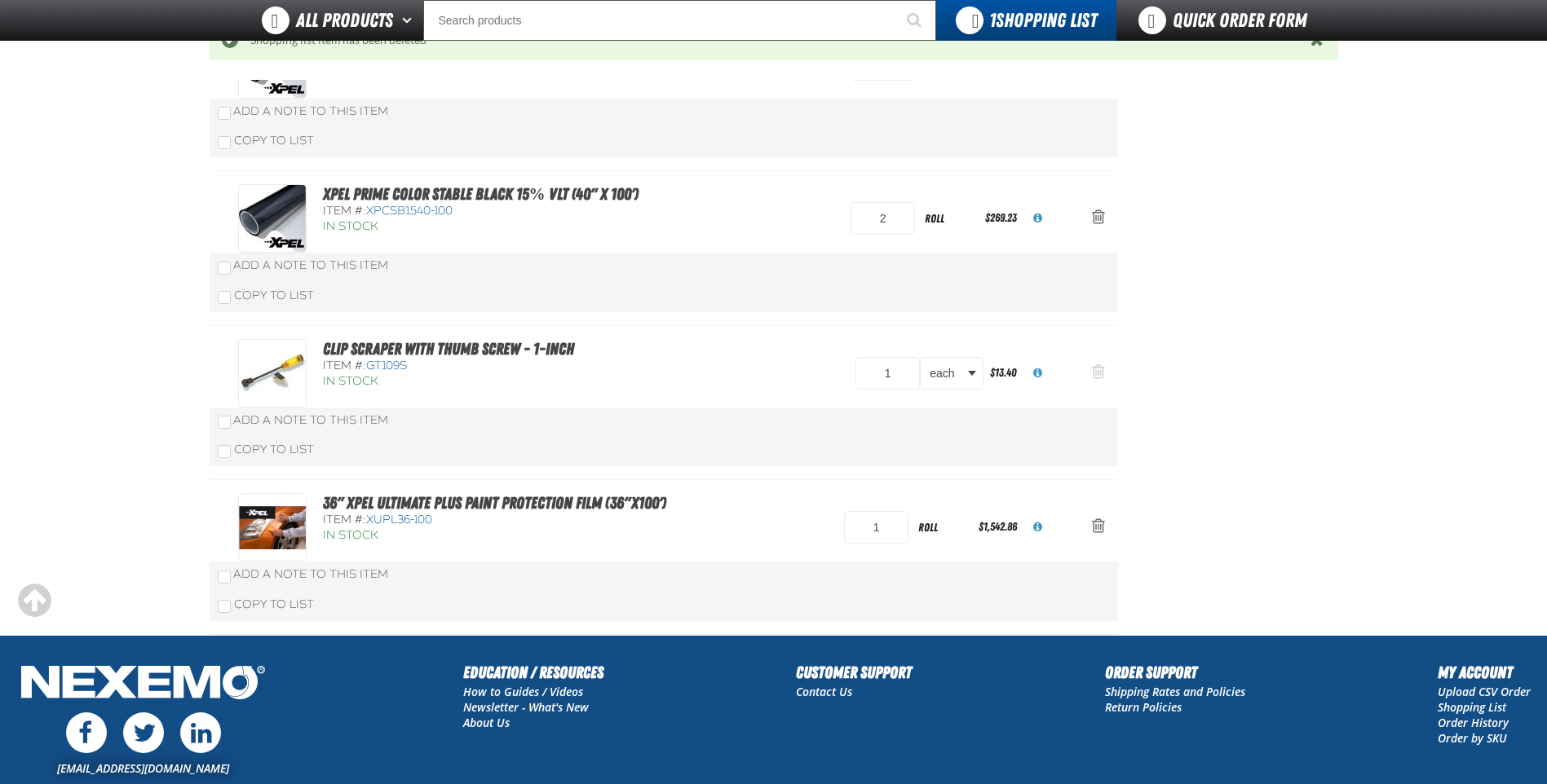
click at [1109, 372] on button "Action Remove Clip Scraper with Thumb Screw - 1-inch from Shopping List" at bounding box center [1099, 373] width 39 height 36
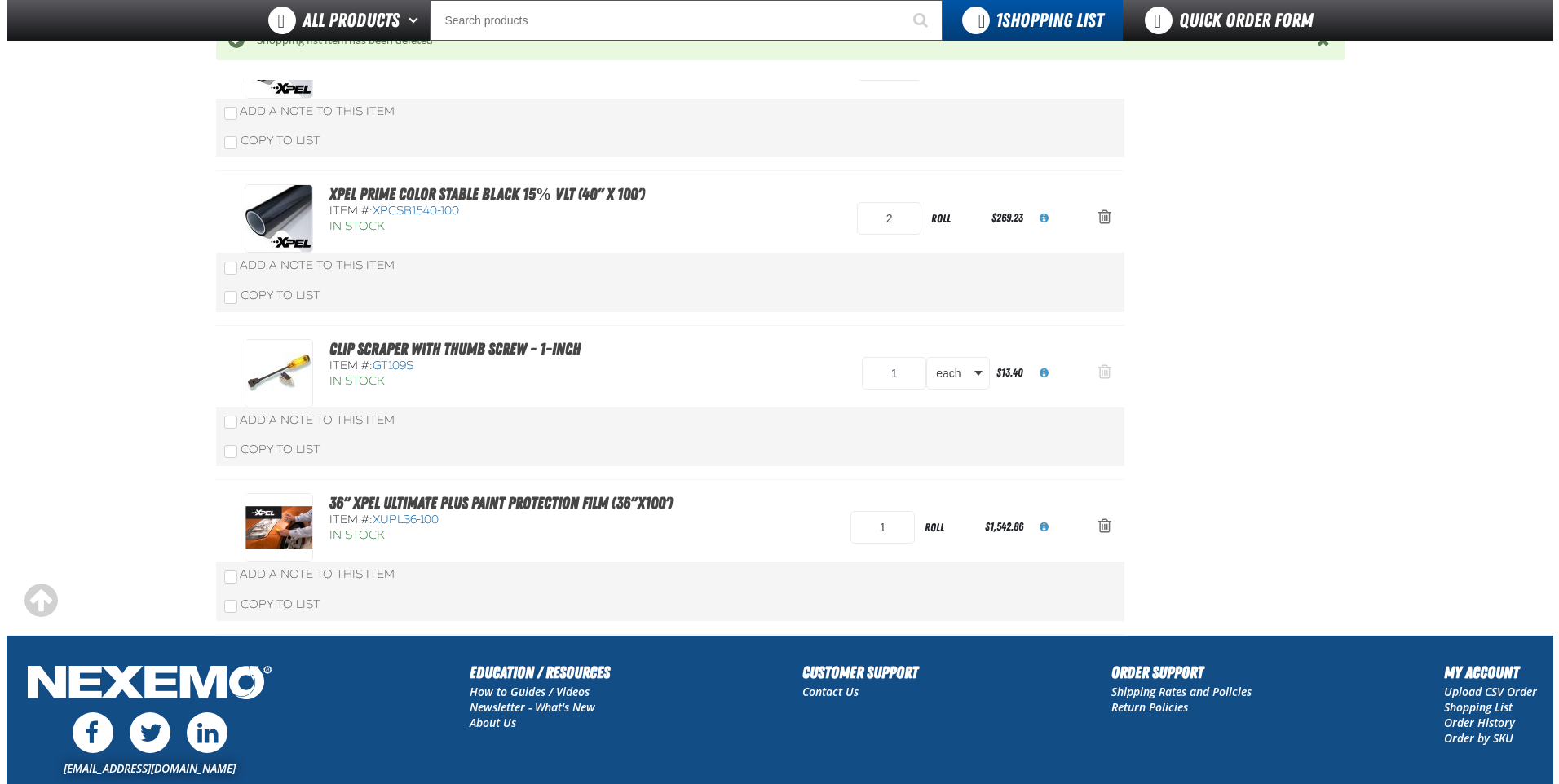
scroll to position [0, 0]
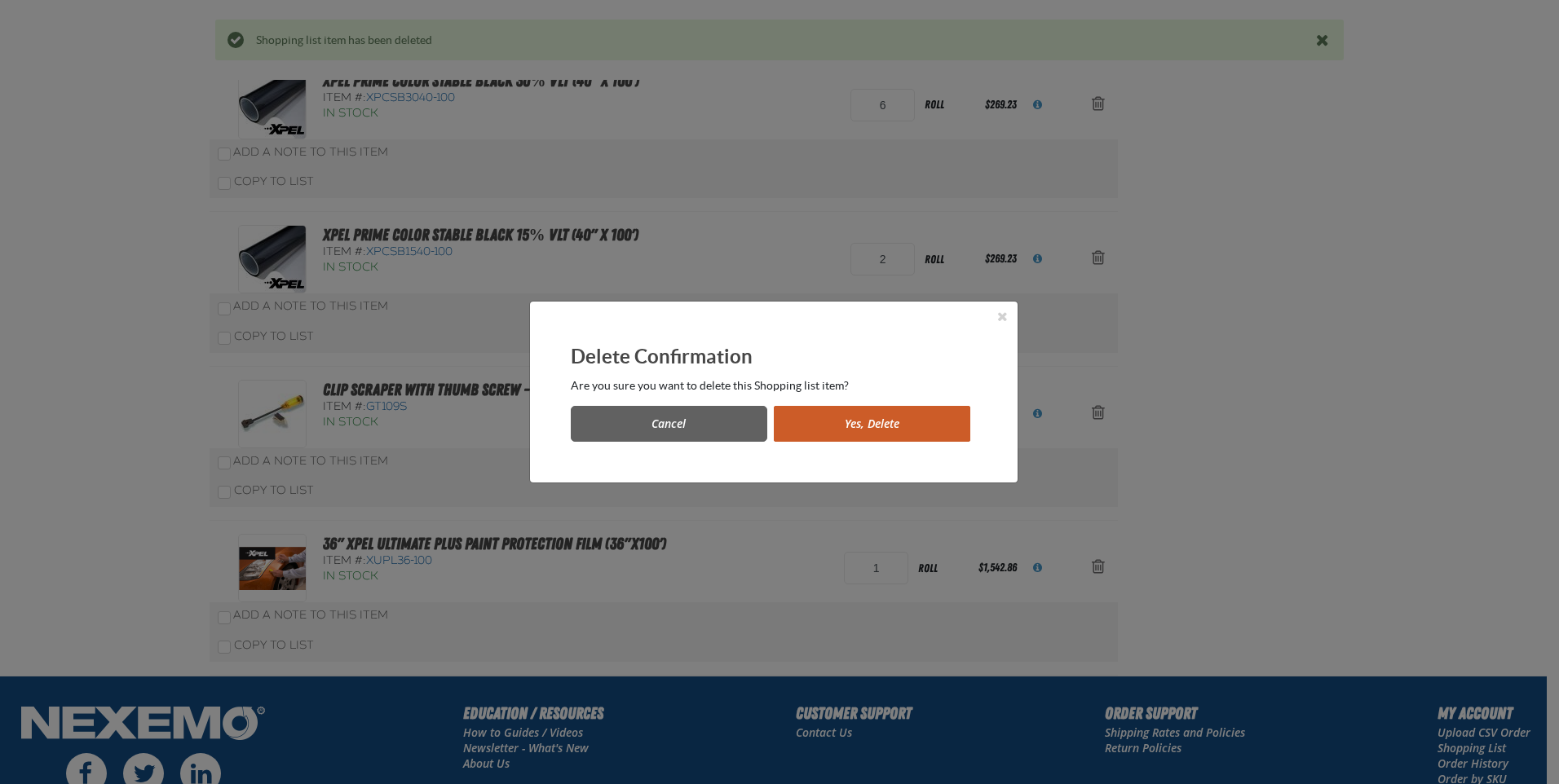
click at [880, 423] on button "Yes, Delete" at bounding box center [872, 424] width 197 height 36
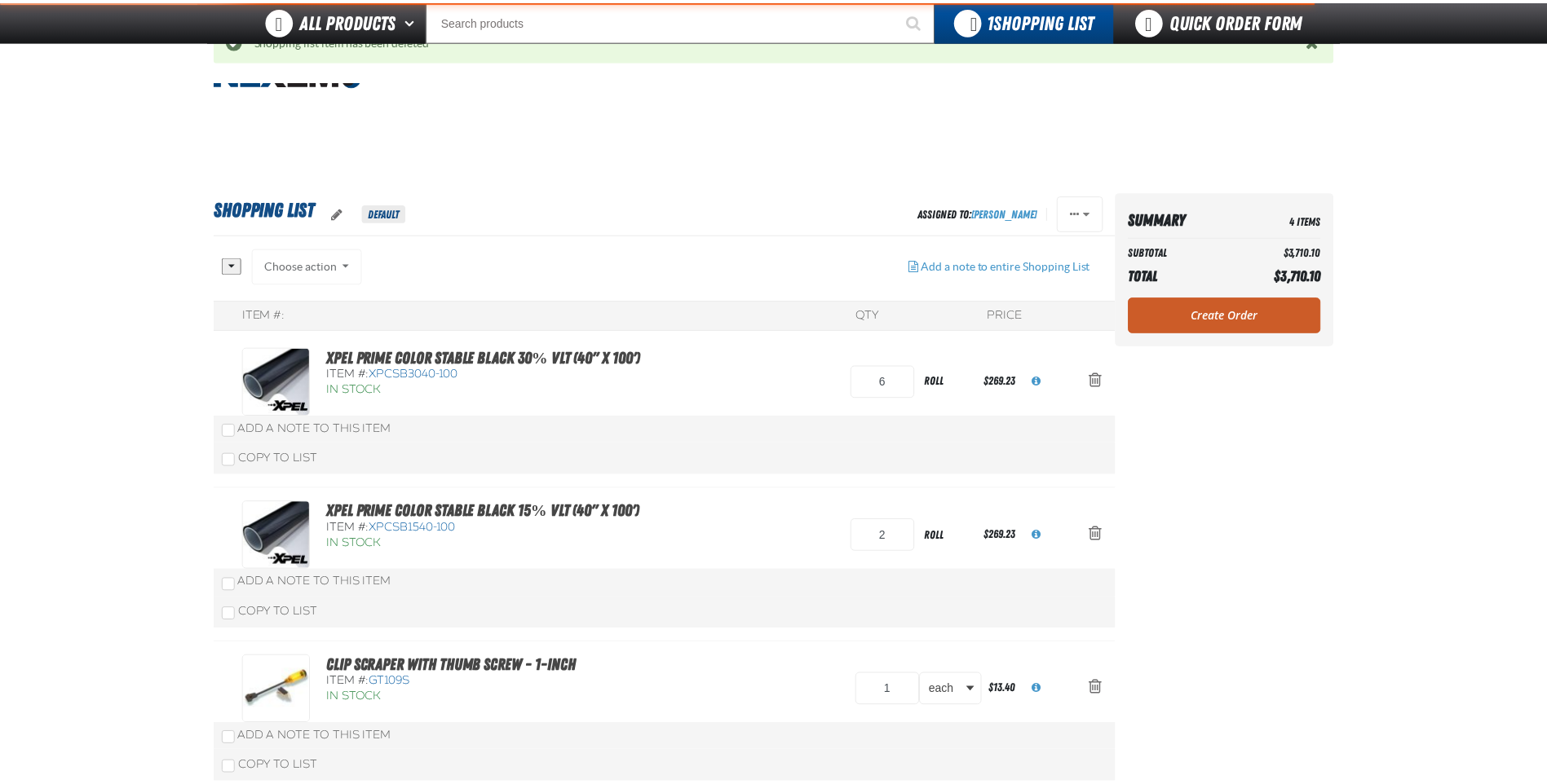
scroll to position [317, 0]
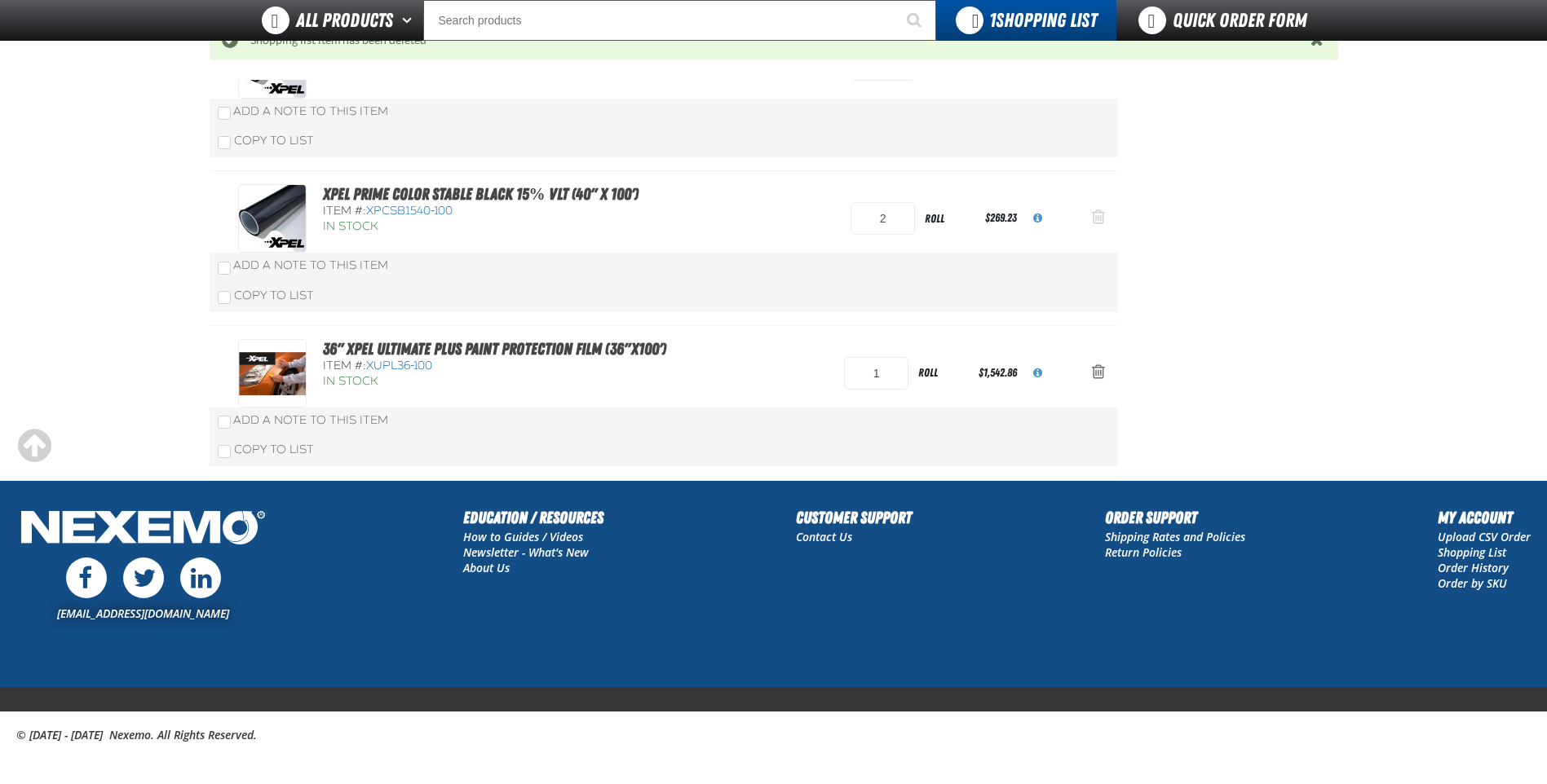
click at [1096, 214] on span "Action Remove XPEL PRIME Color Stable Black 15% VLT (40&quot; x 100&#039;) from…" at bounding box center [1098, 216] width 13 height 16
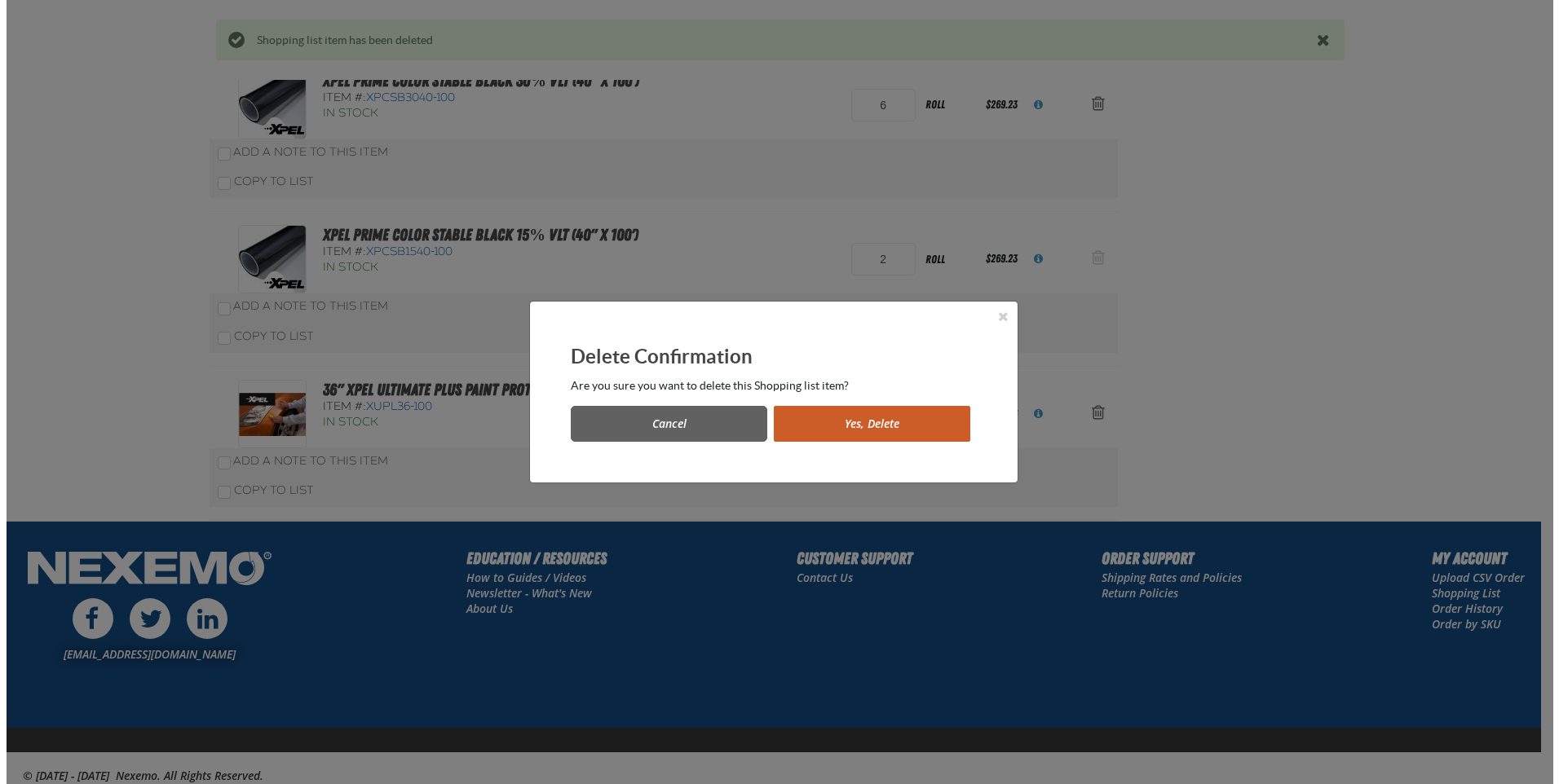
scroll to position [0, 0]
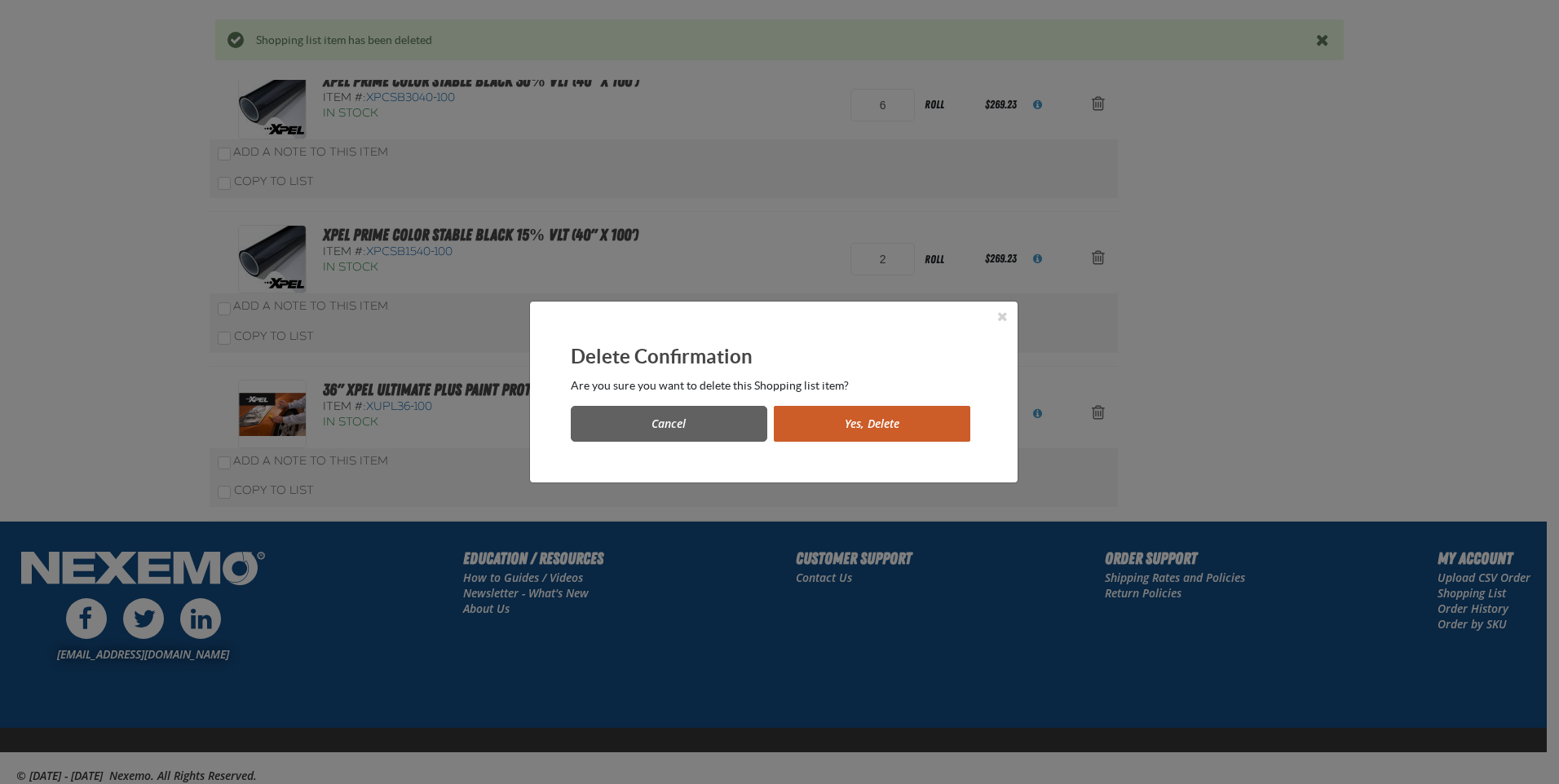
click at [883, 416] on button "Yes, Delete" at bounding box center [872, 424] width 197 height 36
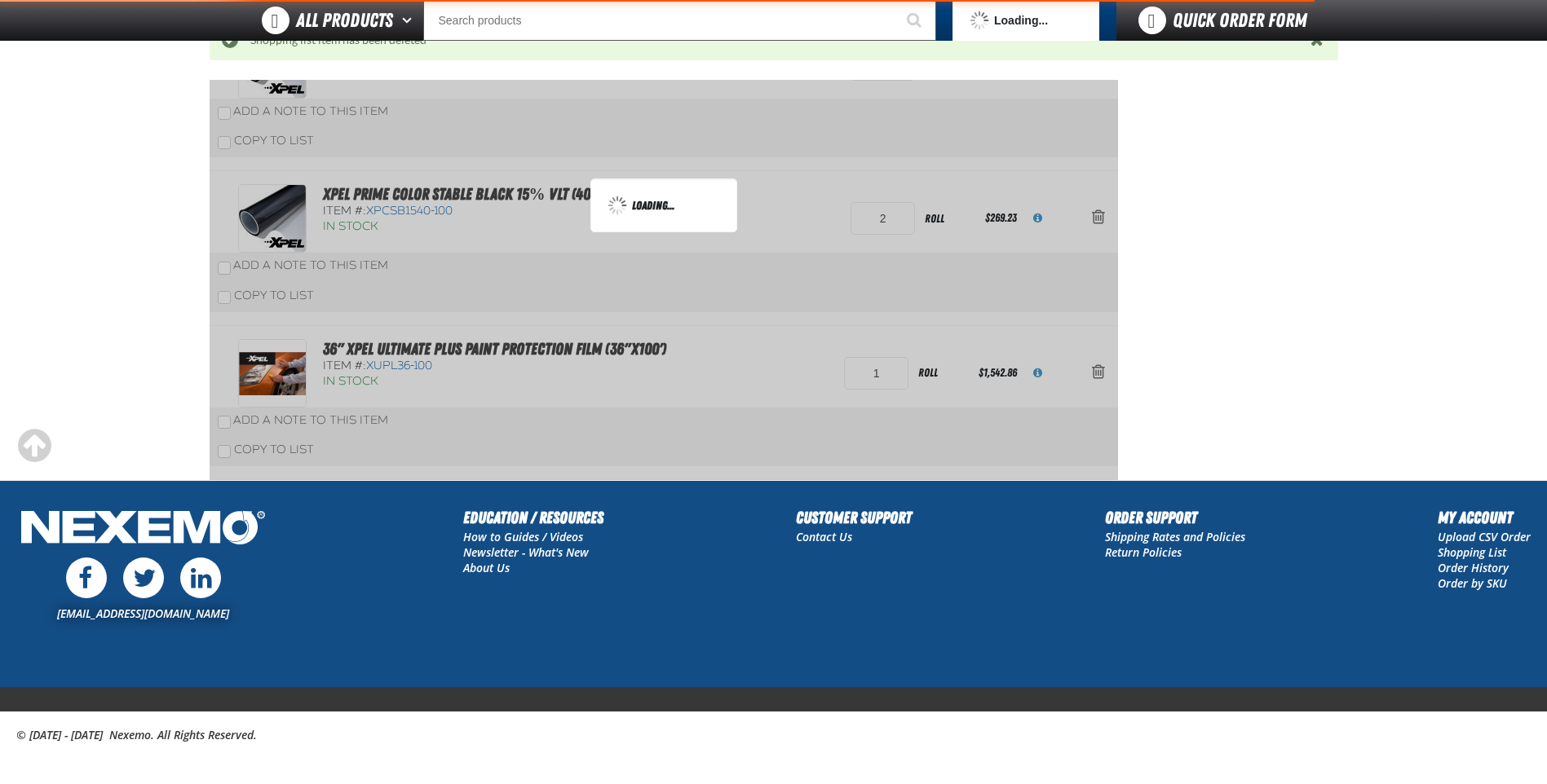
scroll to position [170, 0]
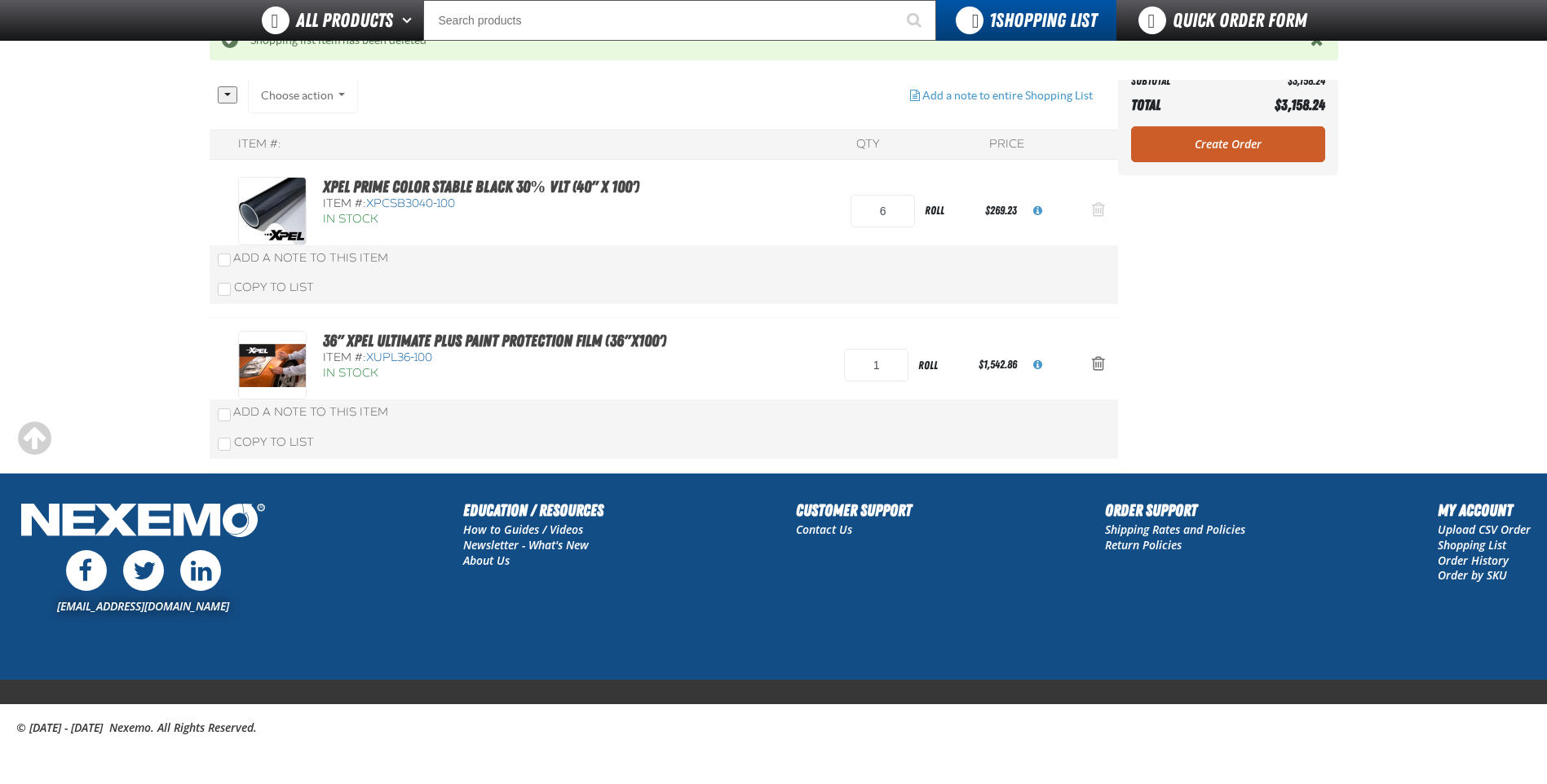
click at [1101, 212] on span "Action Remove XPEL PRIME Color Stable Black 30% VLT (40&quot; x 100&#039;) from…" at bounding box center [1098, 209] width 13 height 16
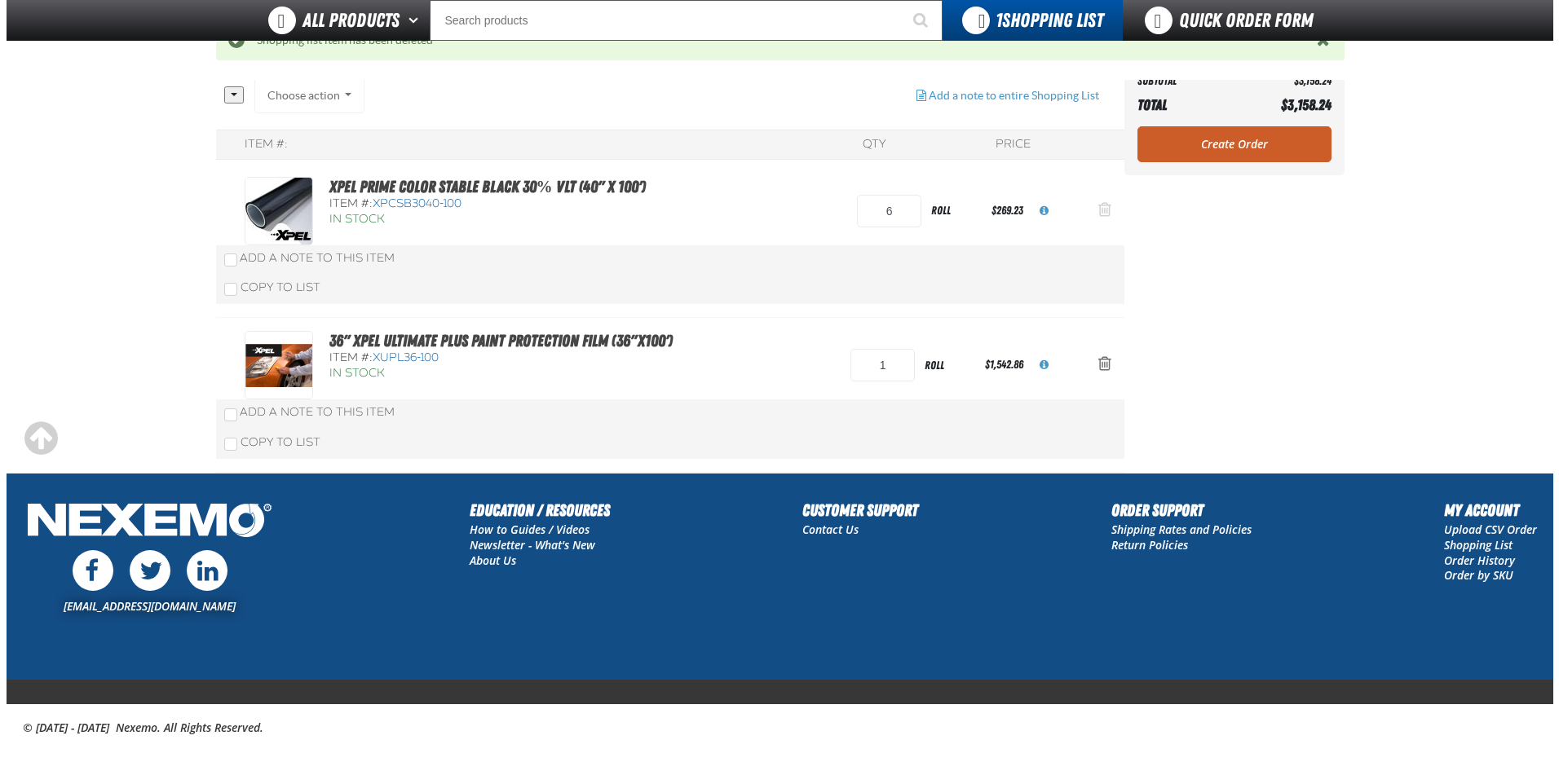
scroll to position [0, 0]
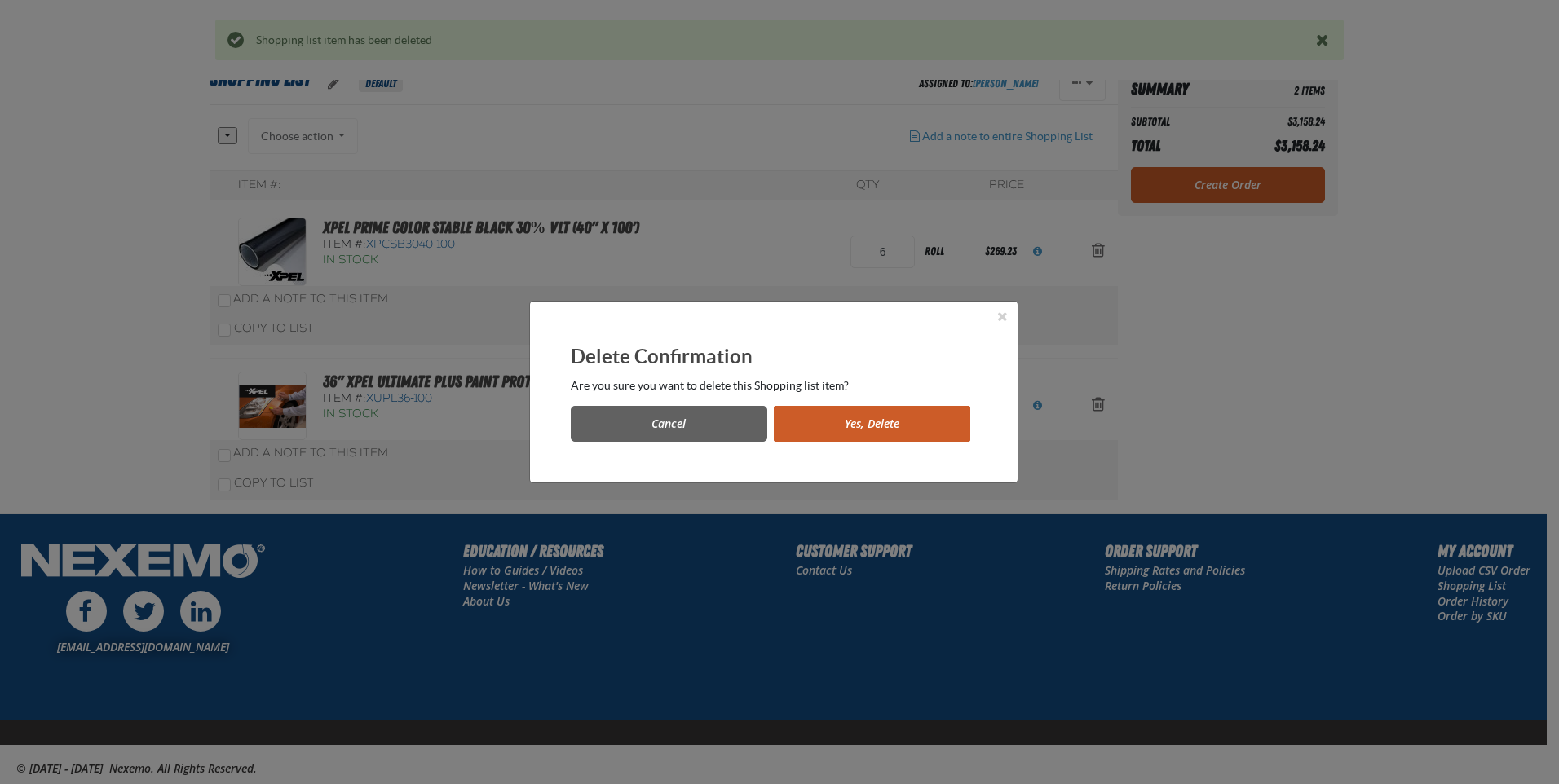
click at [850, 423] on button "Yes, Delete" at bounding box center [872, 424] width 197 height 36
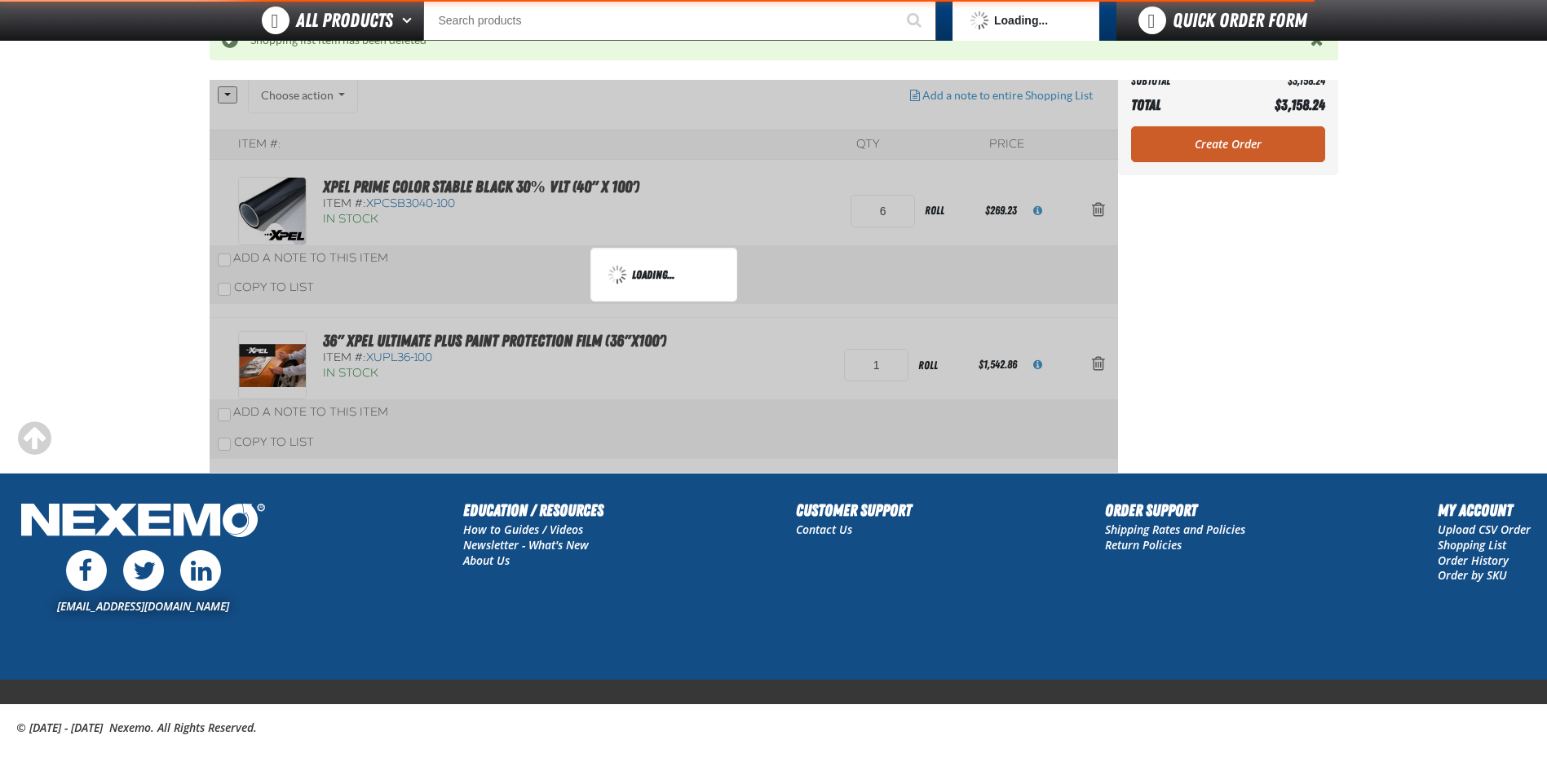
scroll to position [148, 0]
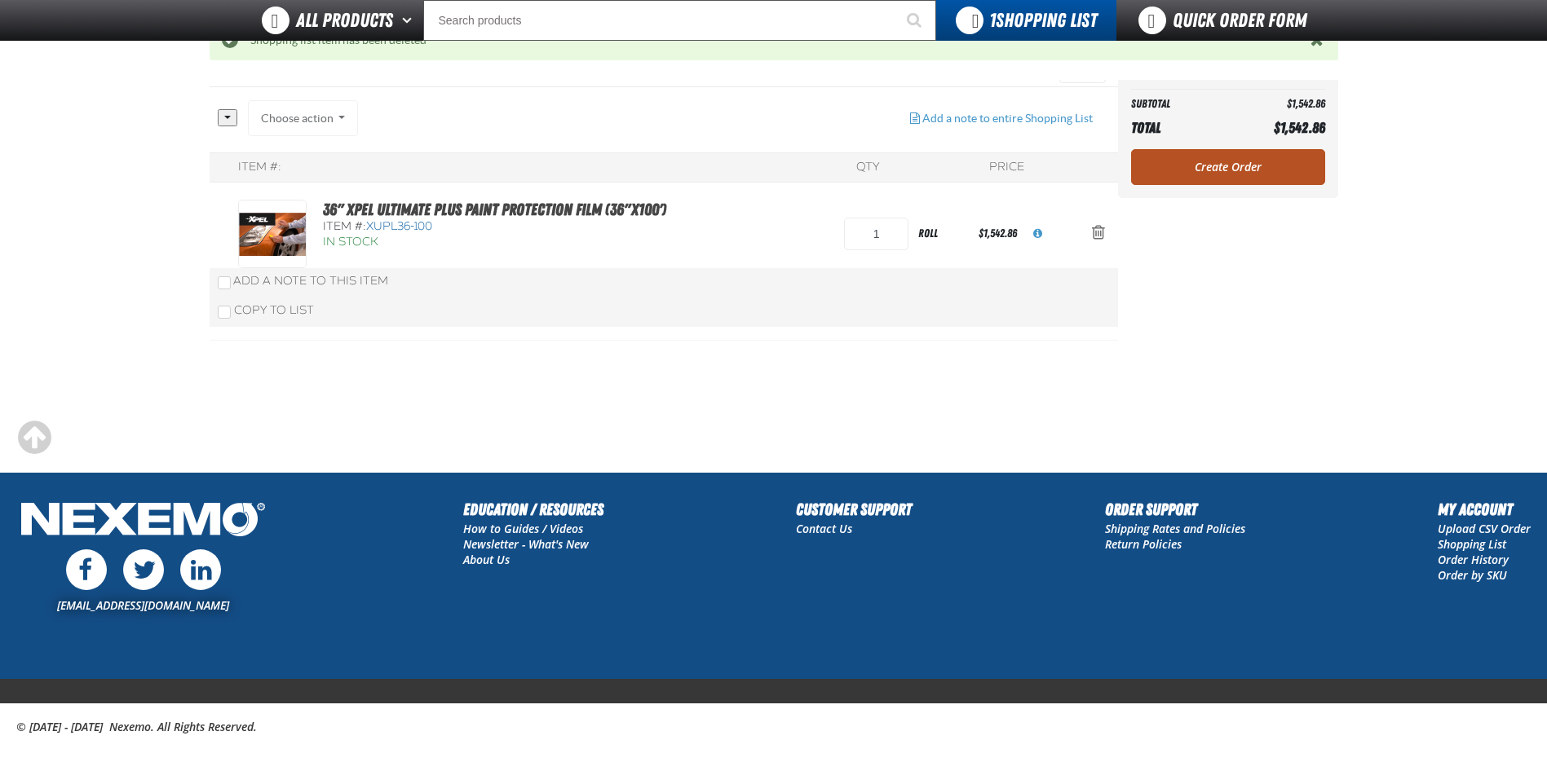
click at [1176, 170] on link "Create Order" at bounding box center [1229, 167] width 194 height 36
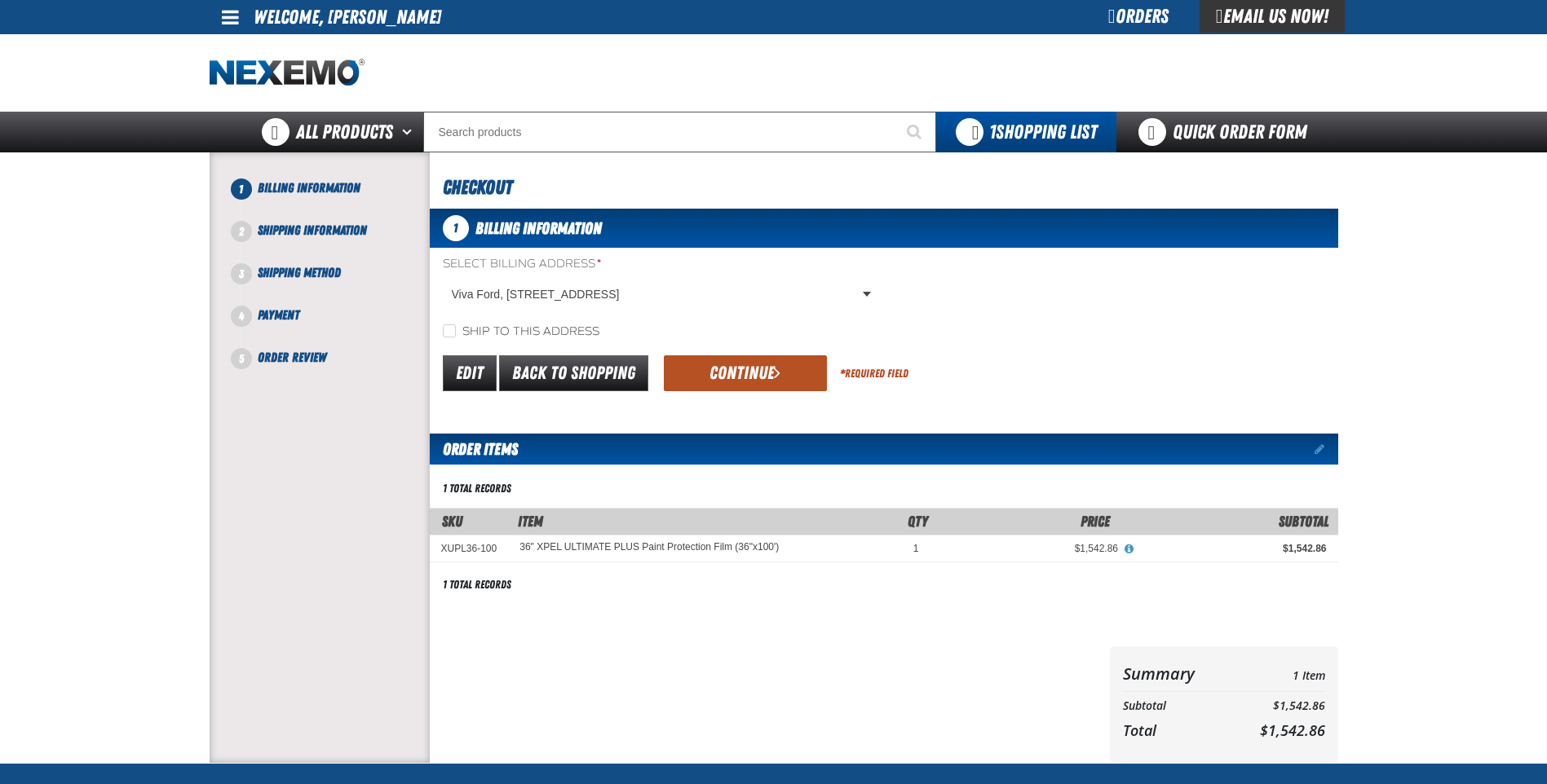
click at [738, 383] on button "Continue" at bounding box center [745, 373] width 163 height 36
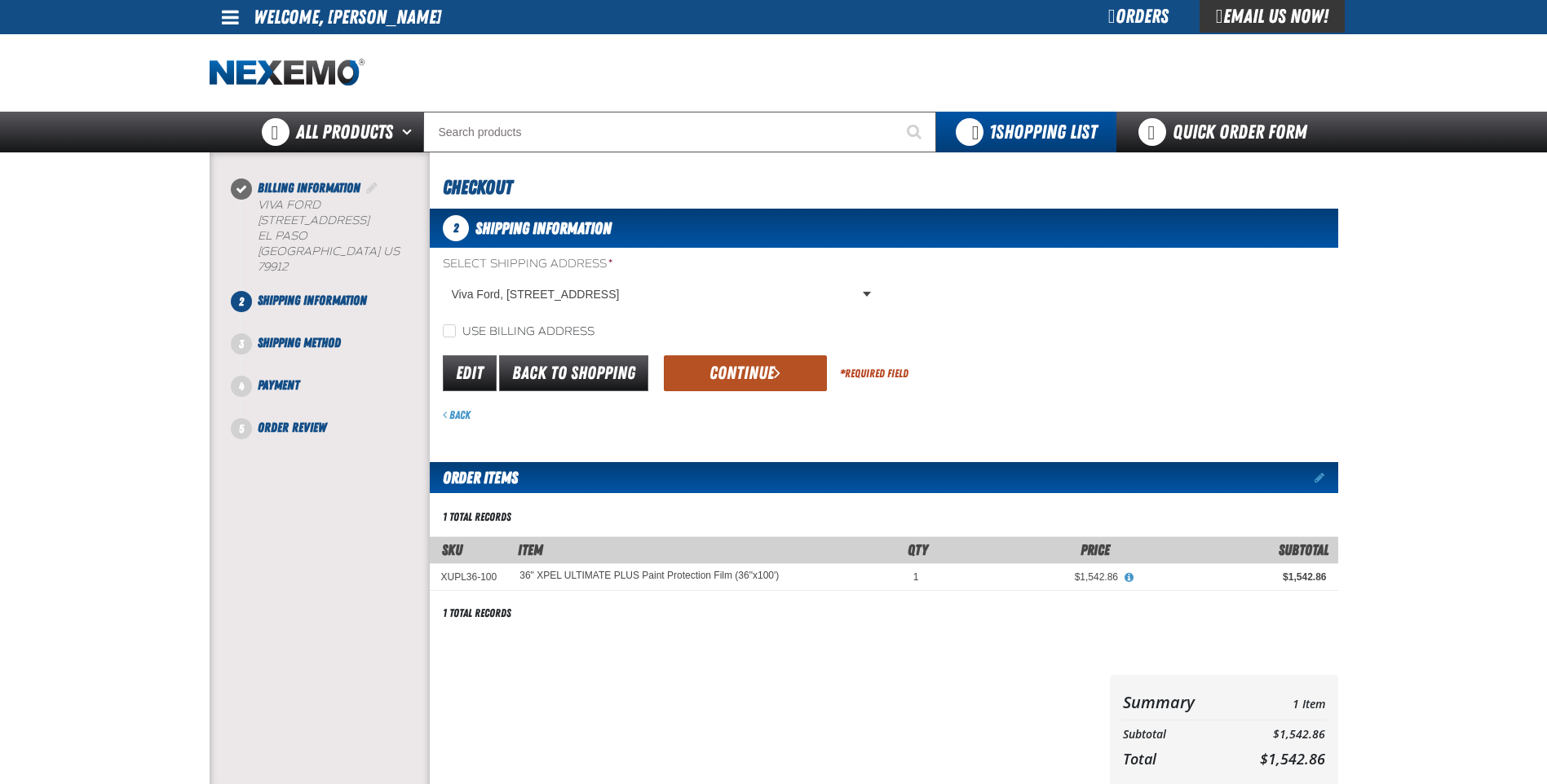
click at [730, 376] on button "Continue" at bounding box center [745, 373] width 163 height 36
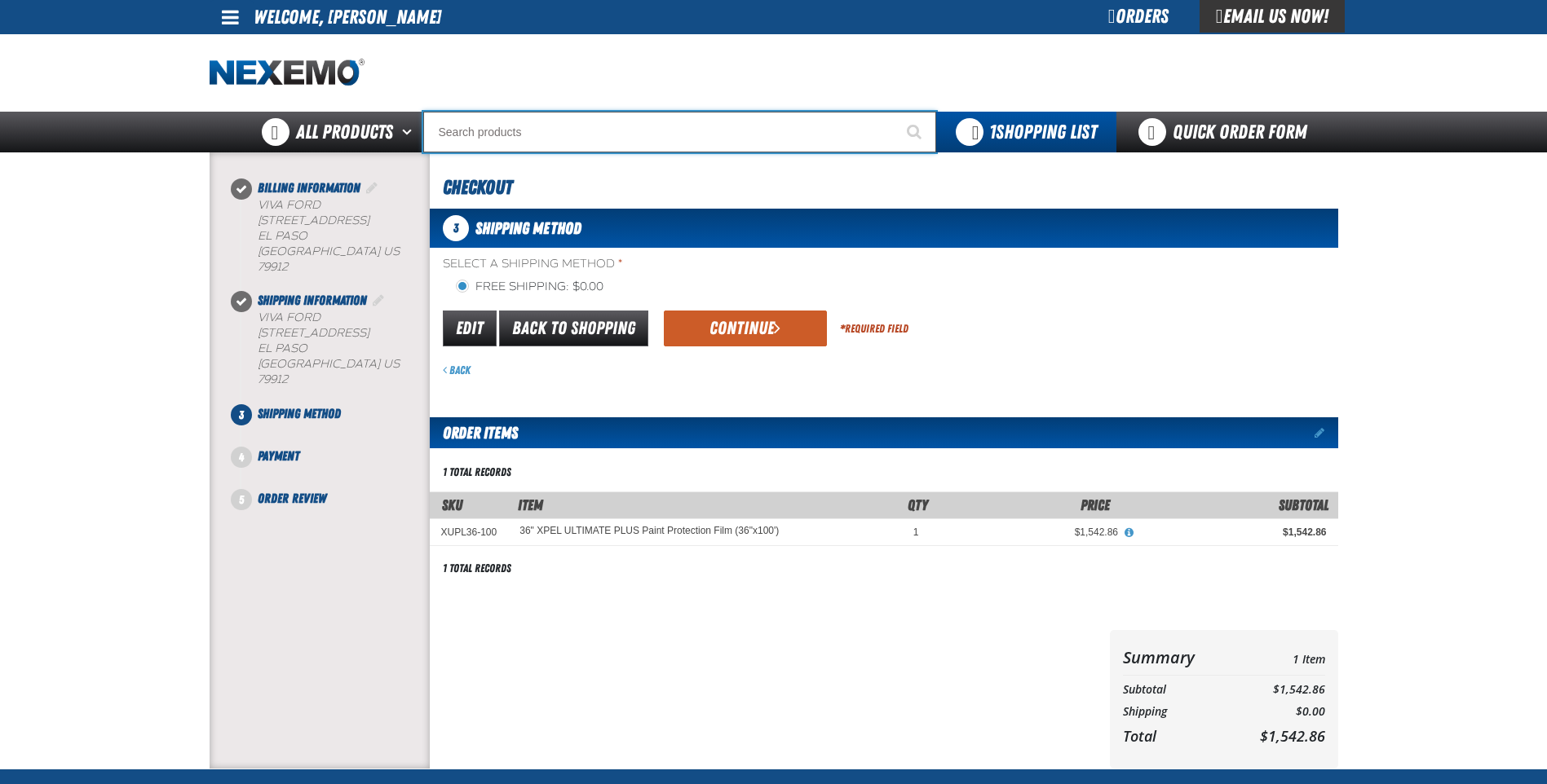
click at [567, 127] on input "Search" at bounding box center [680, 132] width 513 height 41
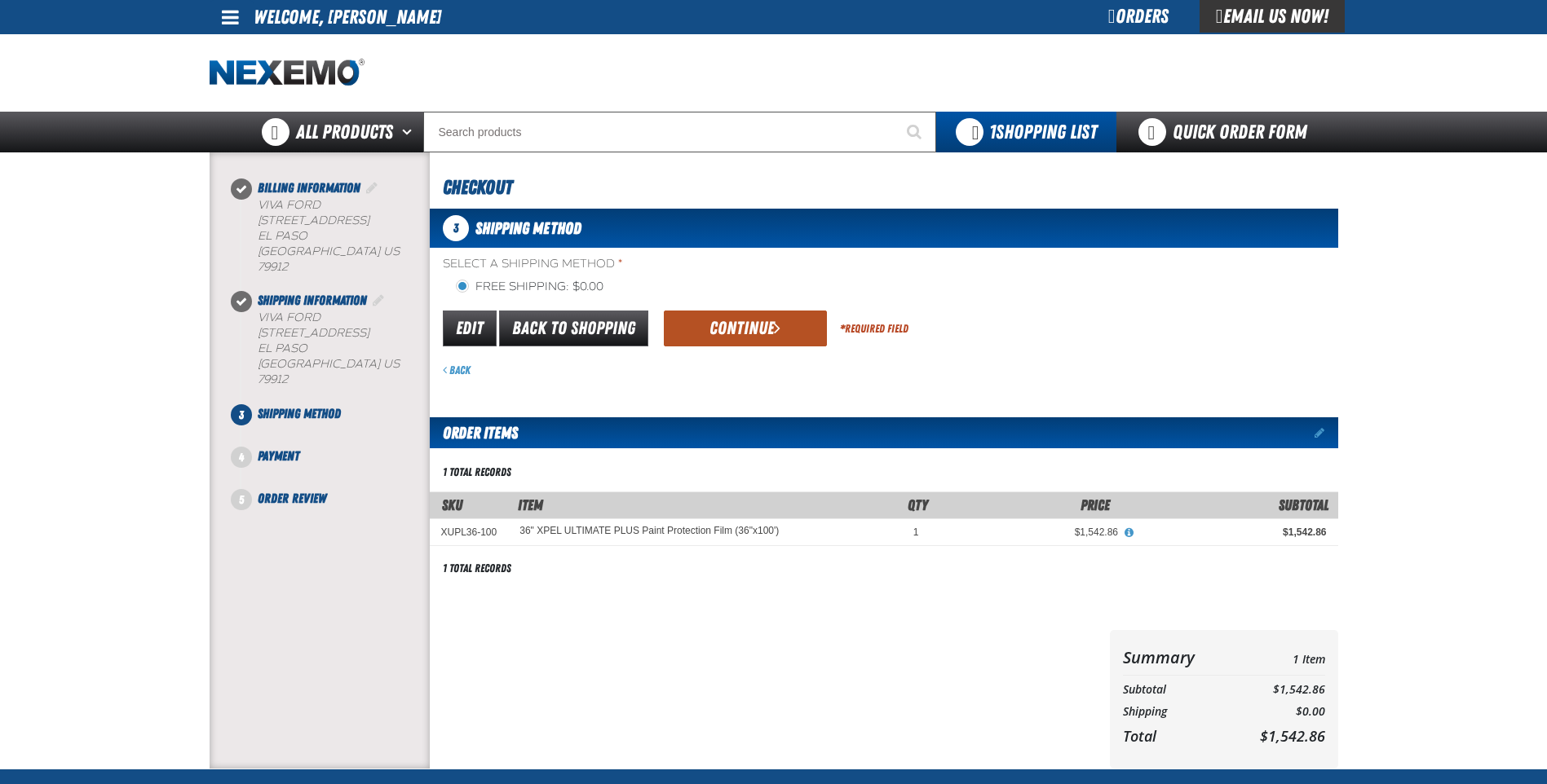
click at [749, 322] on button "Continue" at bounding box center [745, 328] width 163 height 36
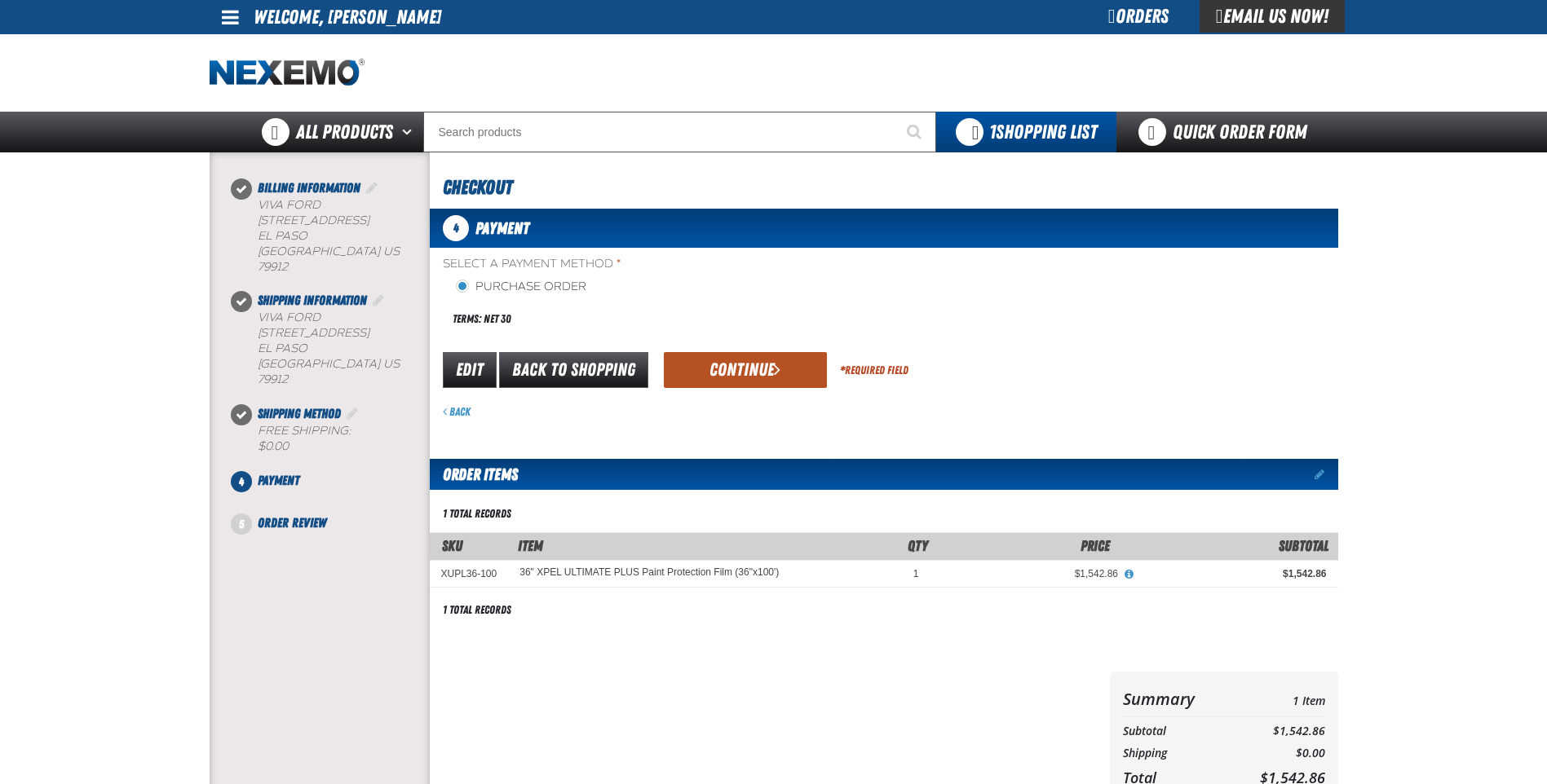
click at [698, 362] on button "Continue" at bounding box center [745, 370] width 163 height 36
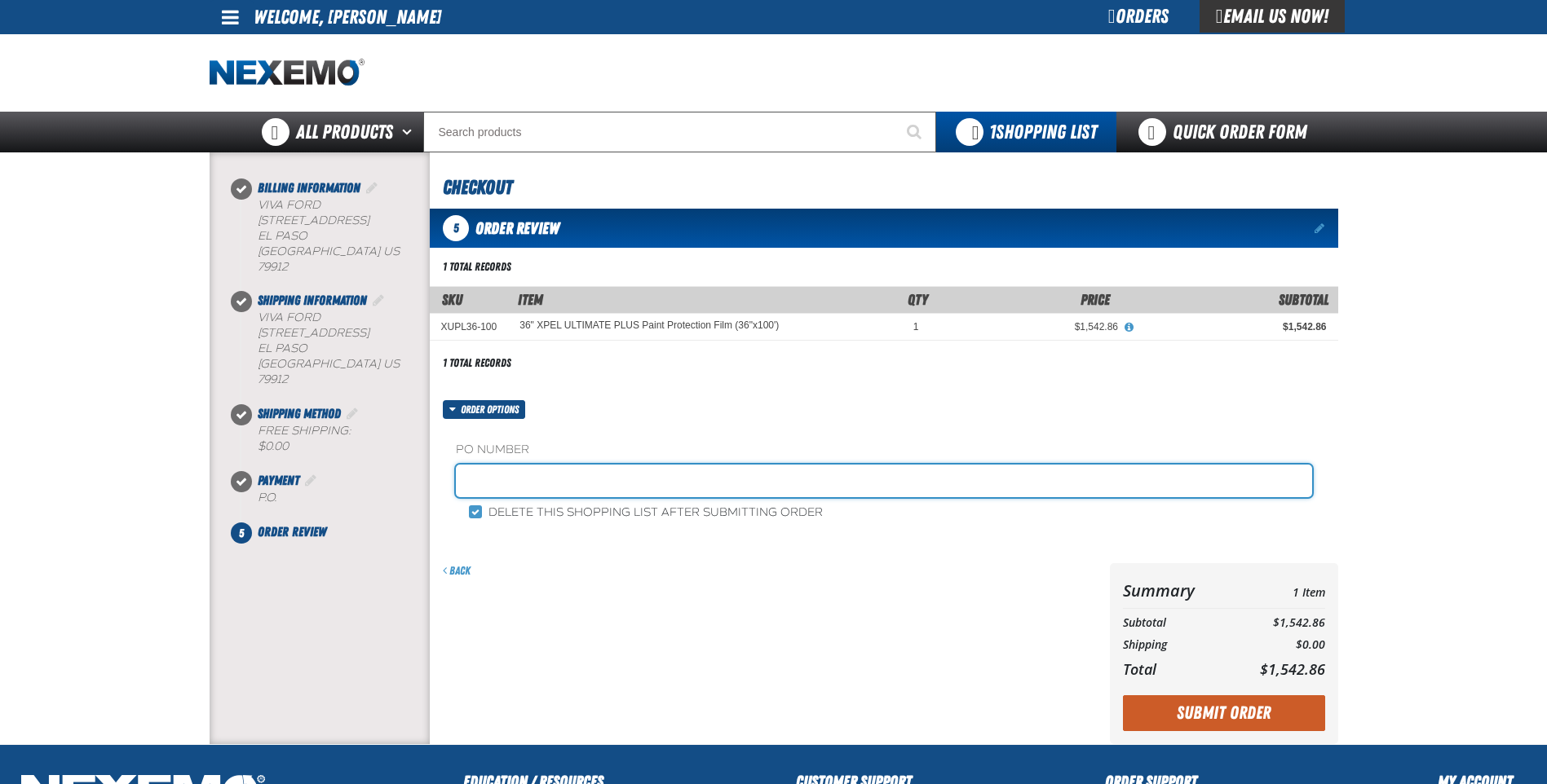
click at [533, 481] on input "text" at bounding box center [884, 481] width 856 height 33
type input "11433"
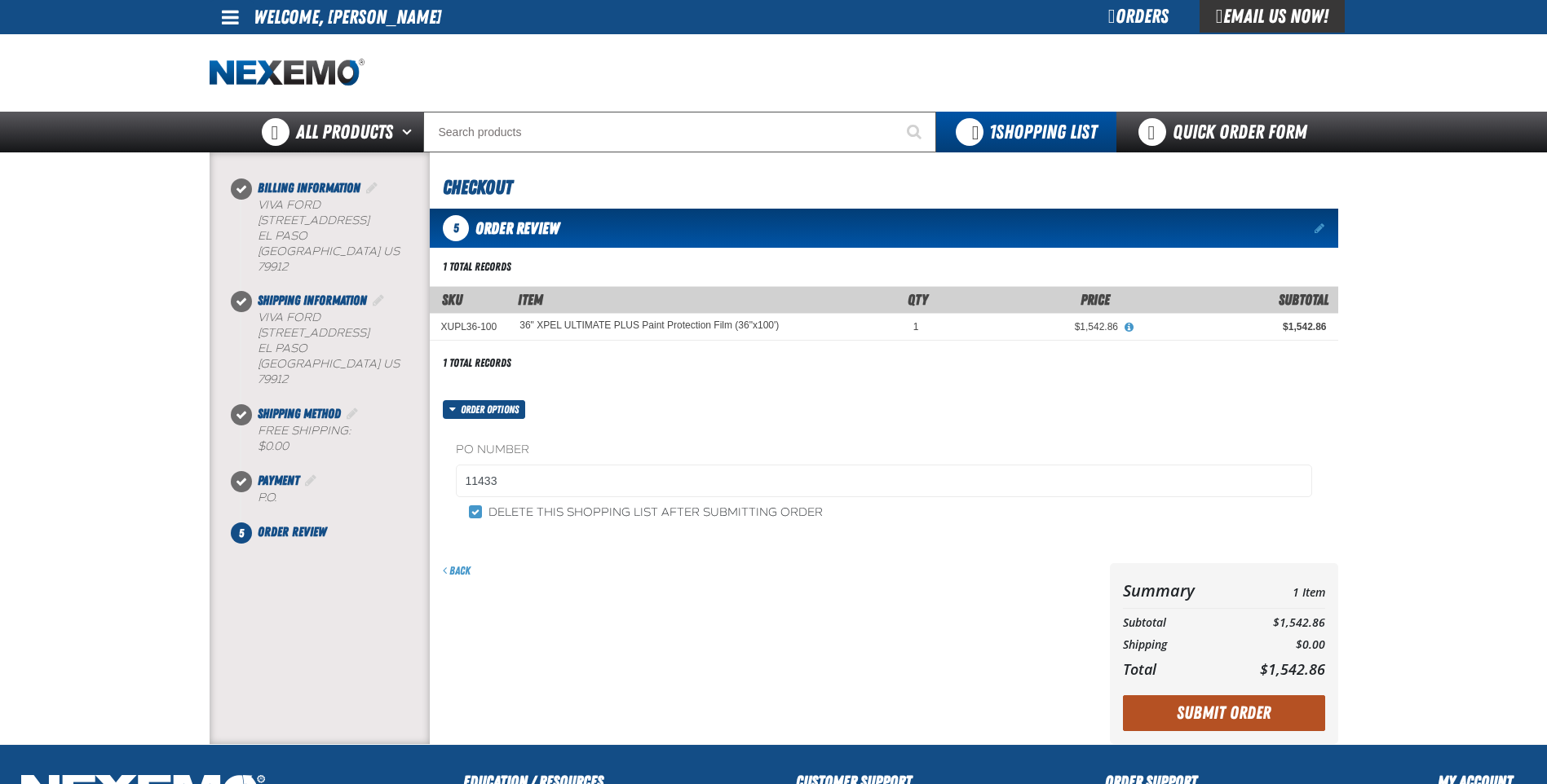
click at [1246, 711] on button "Submit Order" at bounding box center [1224, 713] width 203 height 36
